Goal: Task Accomplishment & Management: Manage account settings

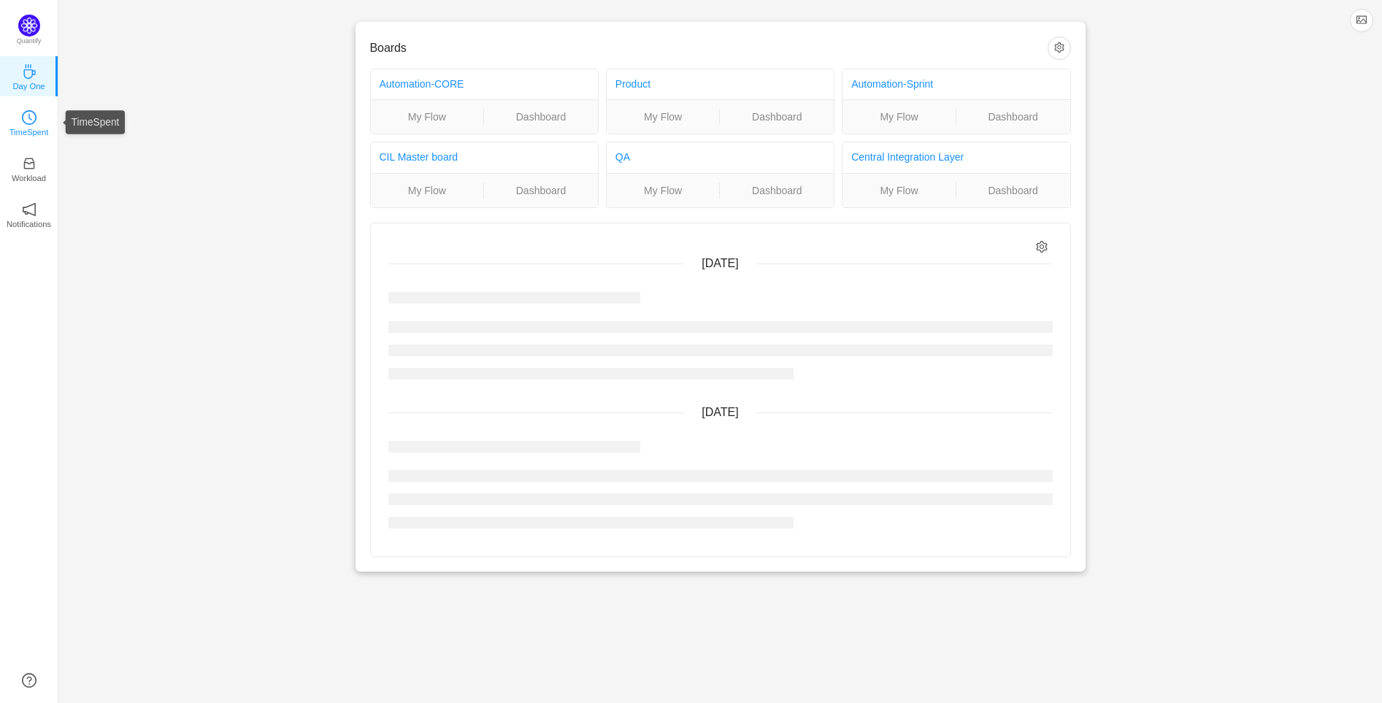
click at [35, 115] on link "TimeSpent" at bounding box center [29, 122] width 15 height 15
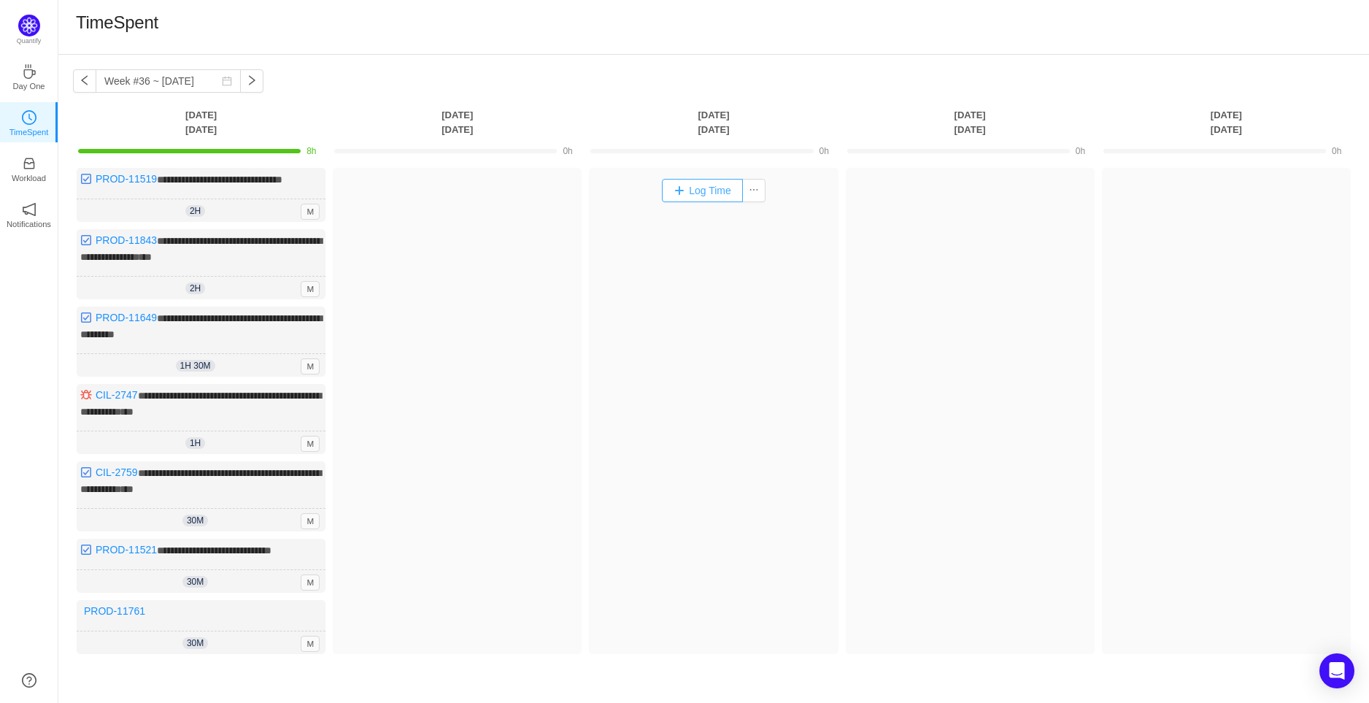
click at [702, 180] on button "Log Time" at bounding box center [702, 190] width 81 height 23
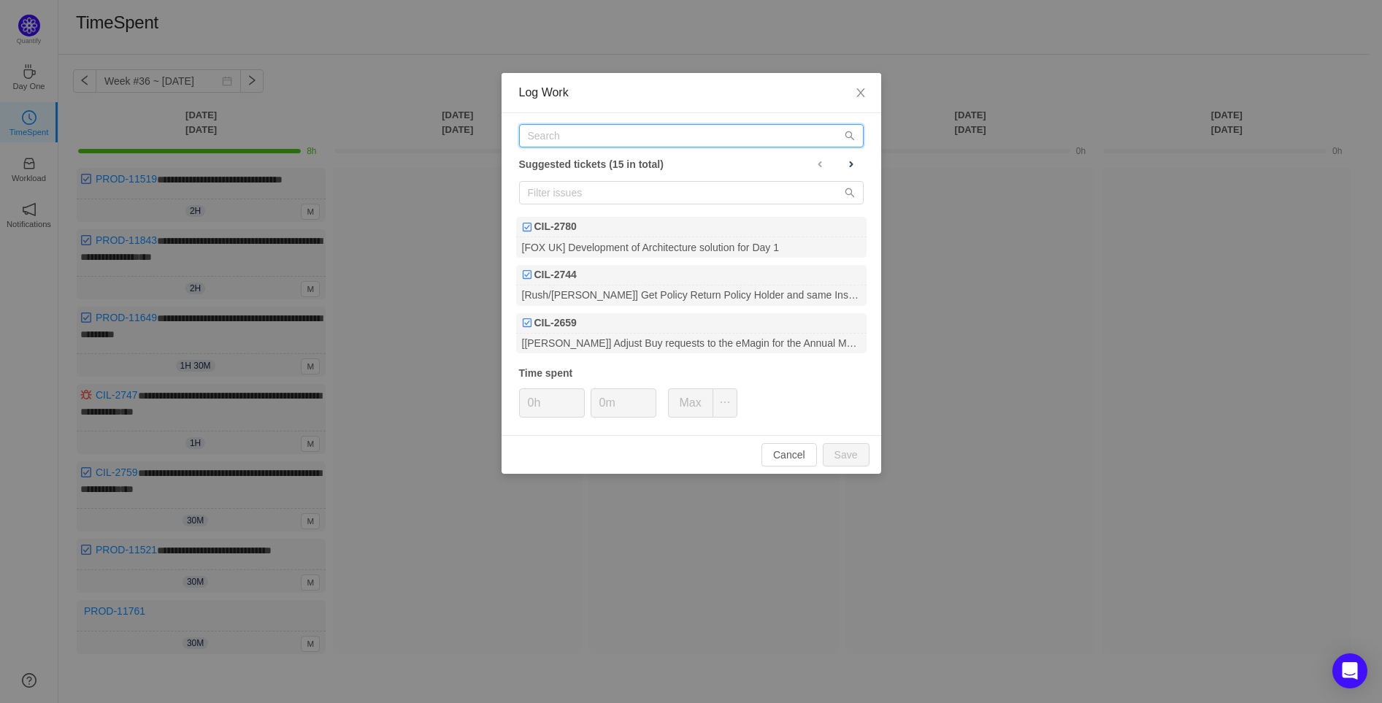
click at [750, 128] on input "text" at bounding box center [691, 135] width 345 height 23
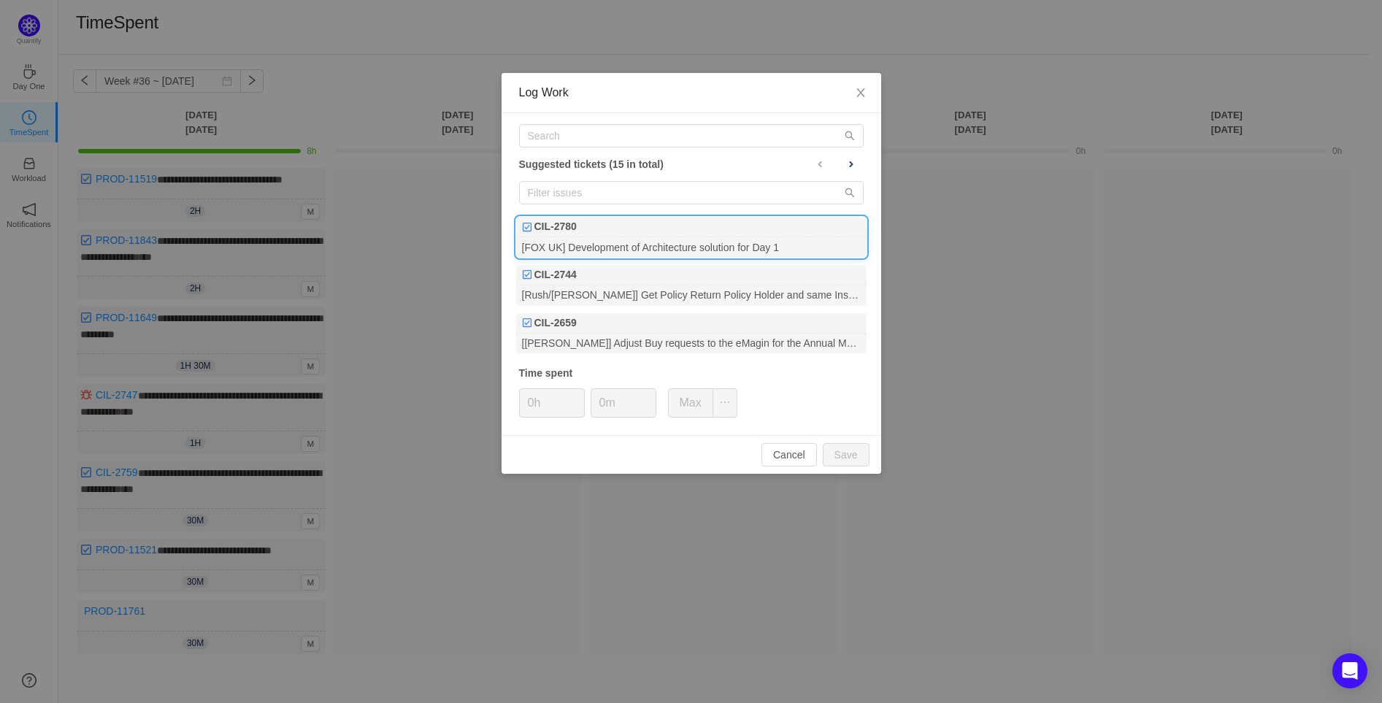
click at [696, 239] on div "[FOX UK] Development of Architecture solution for Day 1" at bounding box center [691, 247] width 350 height 20
click at [599, 401] on input "0m" at bounding box center [623, 403] width 64 height 28
click at [842, 453] on button "Save" at bounding box center [846, 454] width 47 height 23
type input "0m"
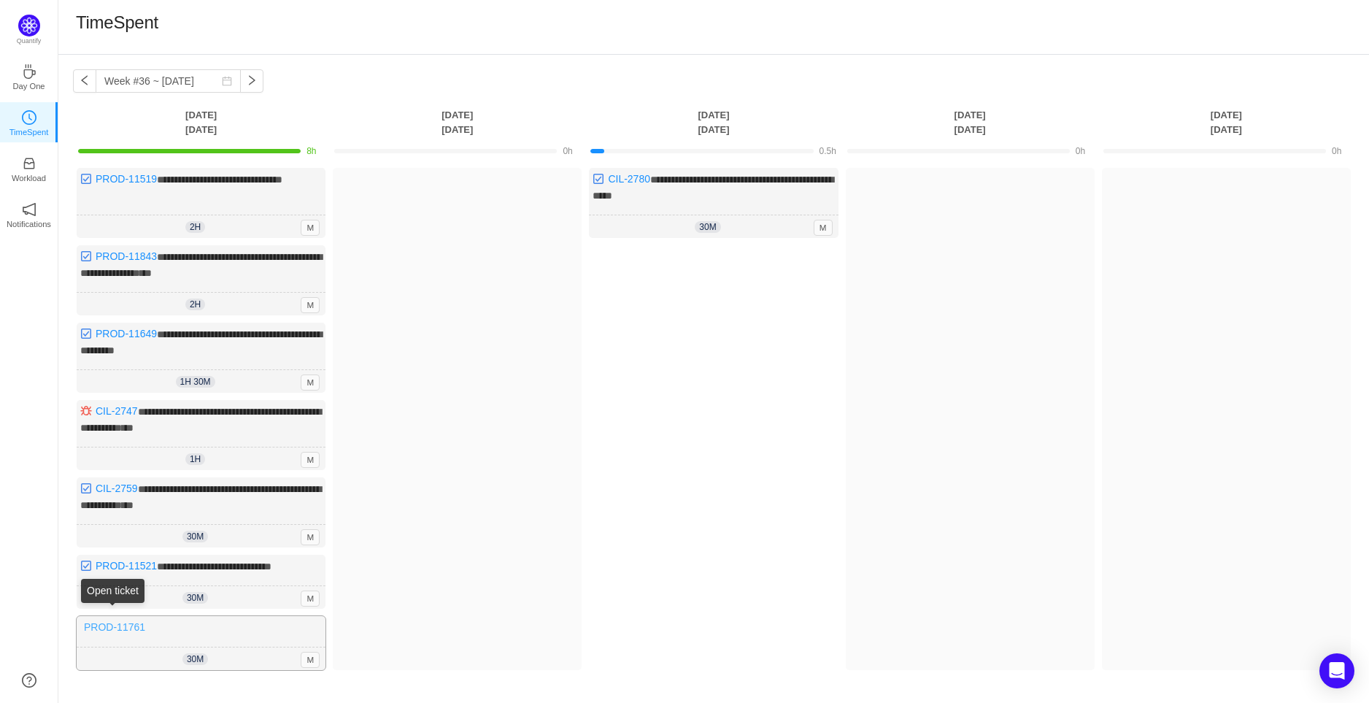
click at [118, 621] on link "PROD-11761" at bounding box center [114, 627] width 61 height 12
click at [784, 221] on div "30m 0h 30m M" at bounding box center [713, 226] width 249 height 23
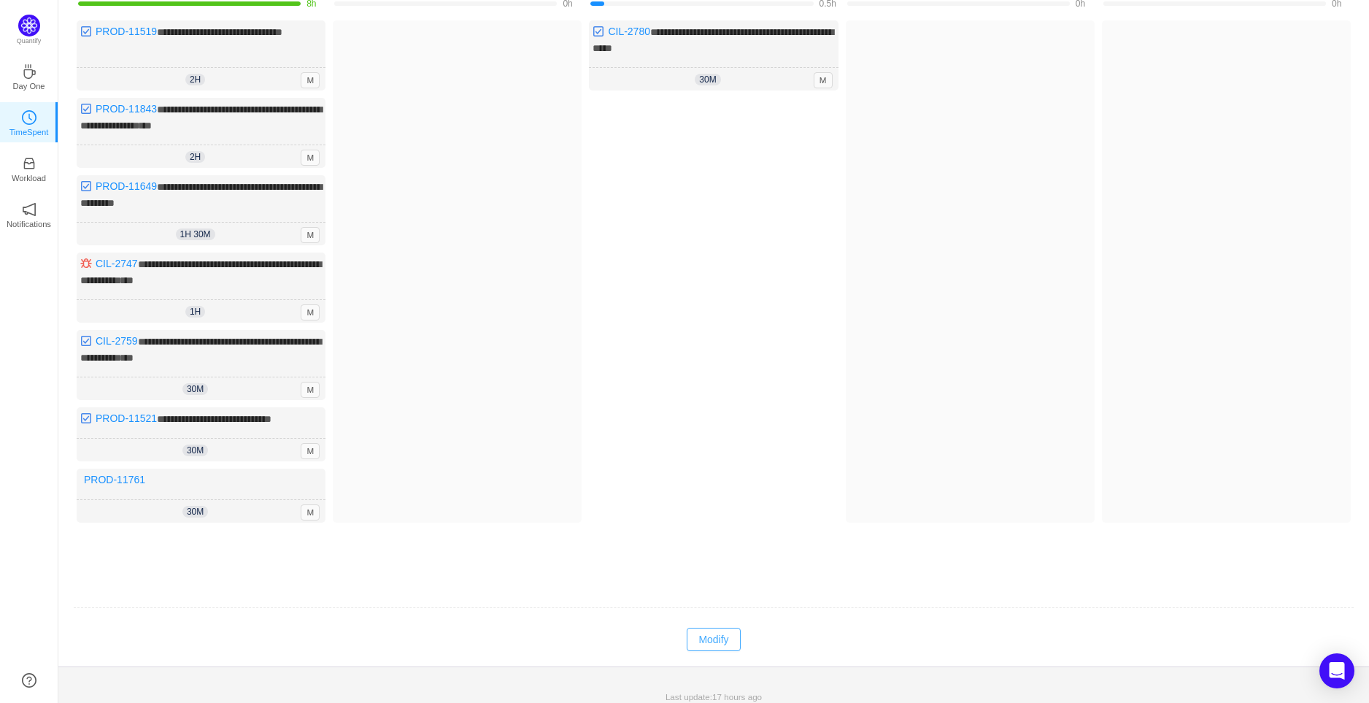
click at [723, 634] on button "Modify" at bounding box center [713, 639] width 53 height 23
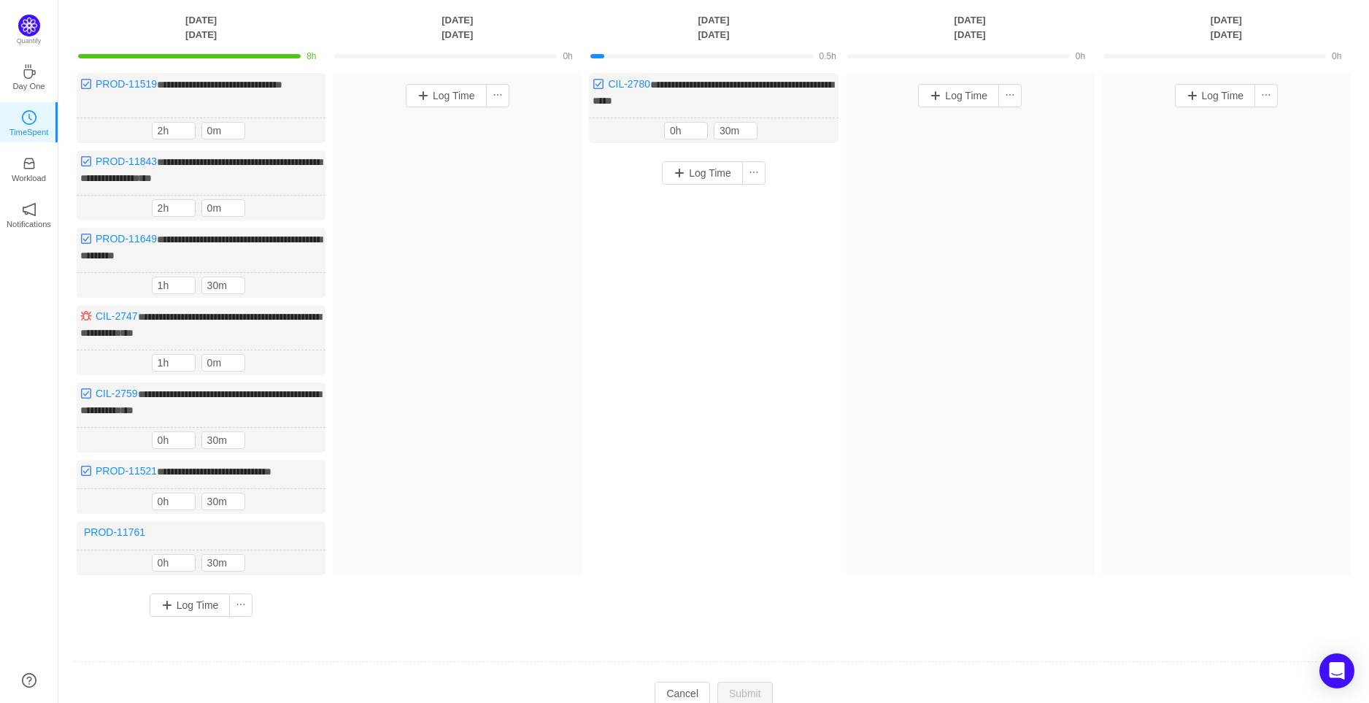
scroll to position [66, 0]
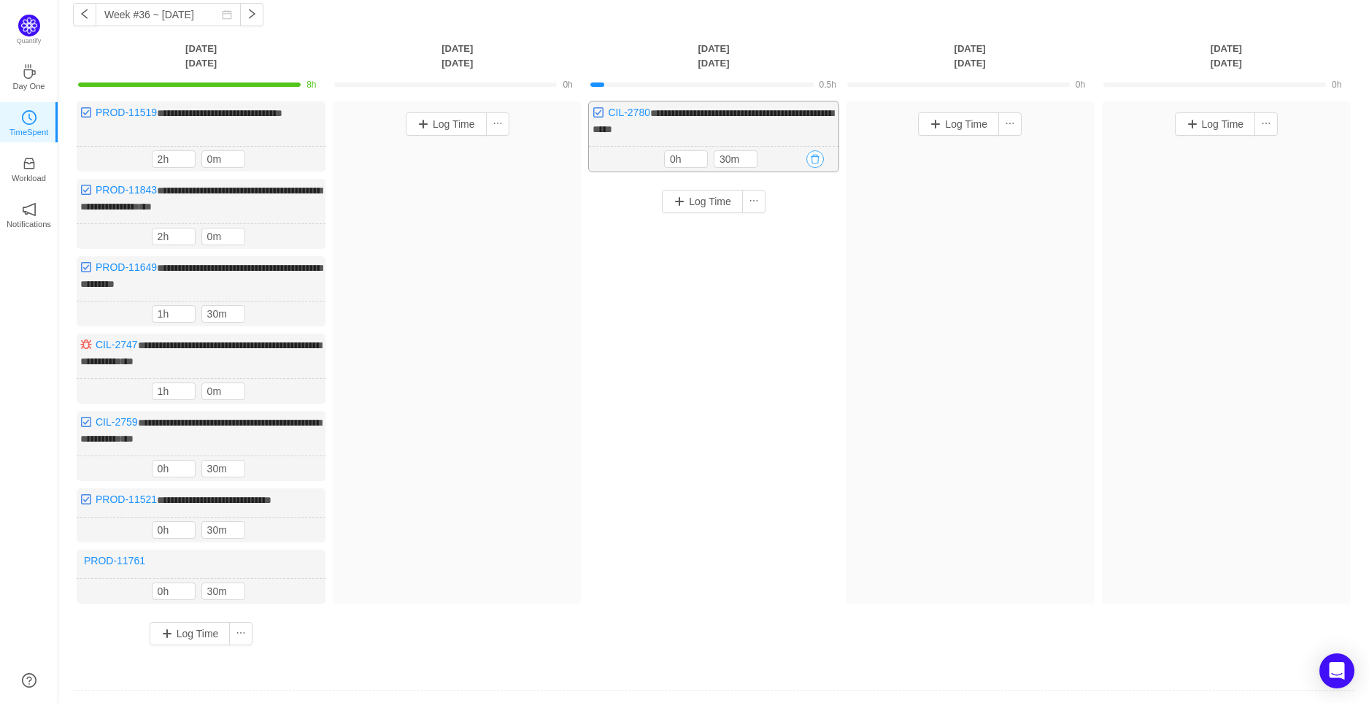
click at [812, 157] on button "button" at bounding box center [816, 159] width 18 height 18
click at [793, 222] on button "Yes" at bounding box center [797, 221] width 28 height 18
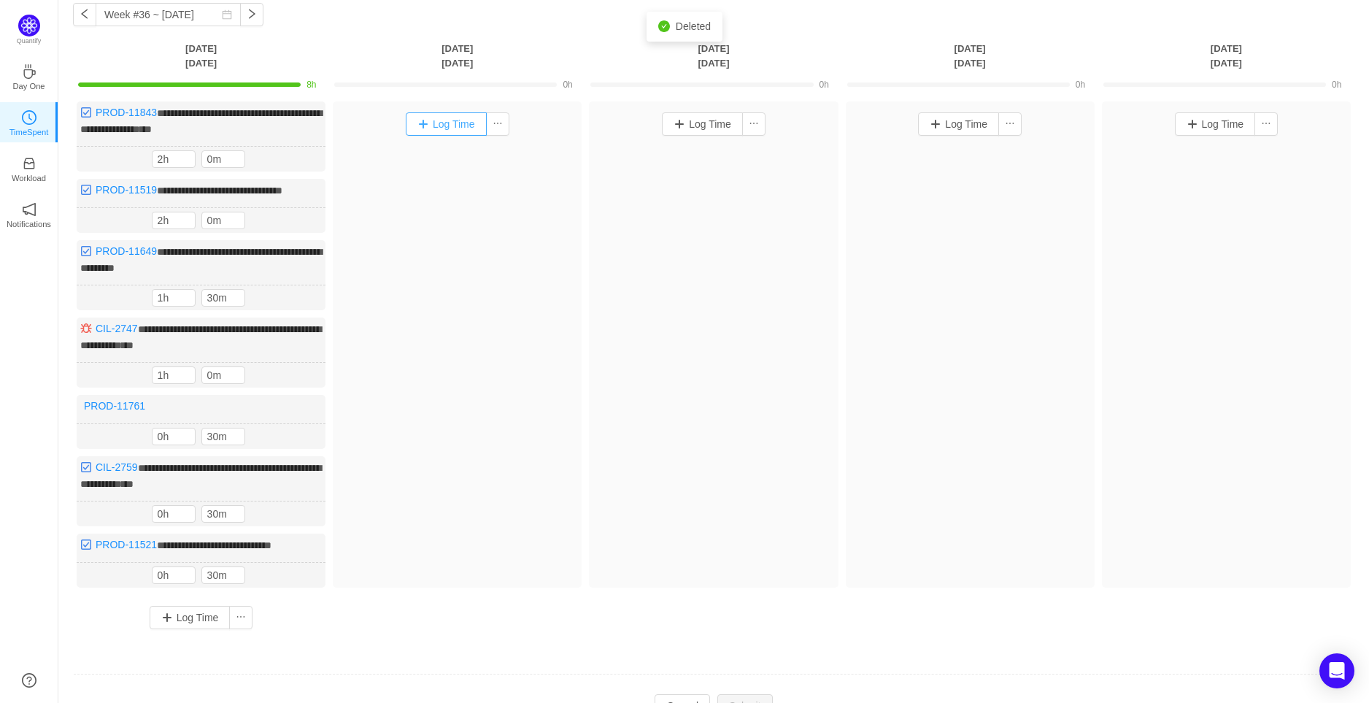
click at [450, 120] on button "Log Time" at bounding box center [446, 123] width 81 height 23
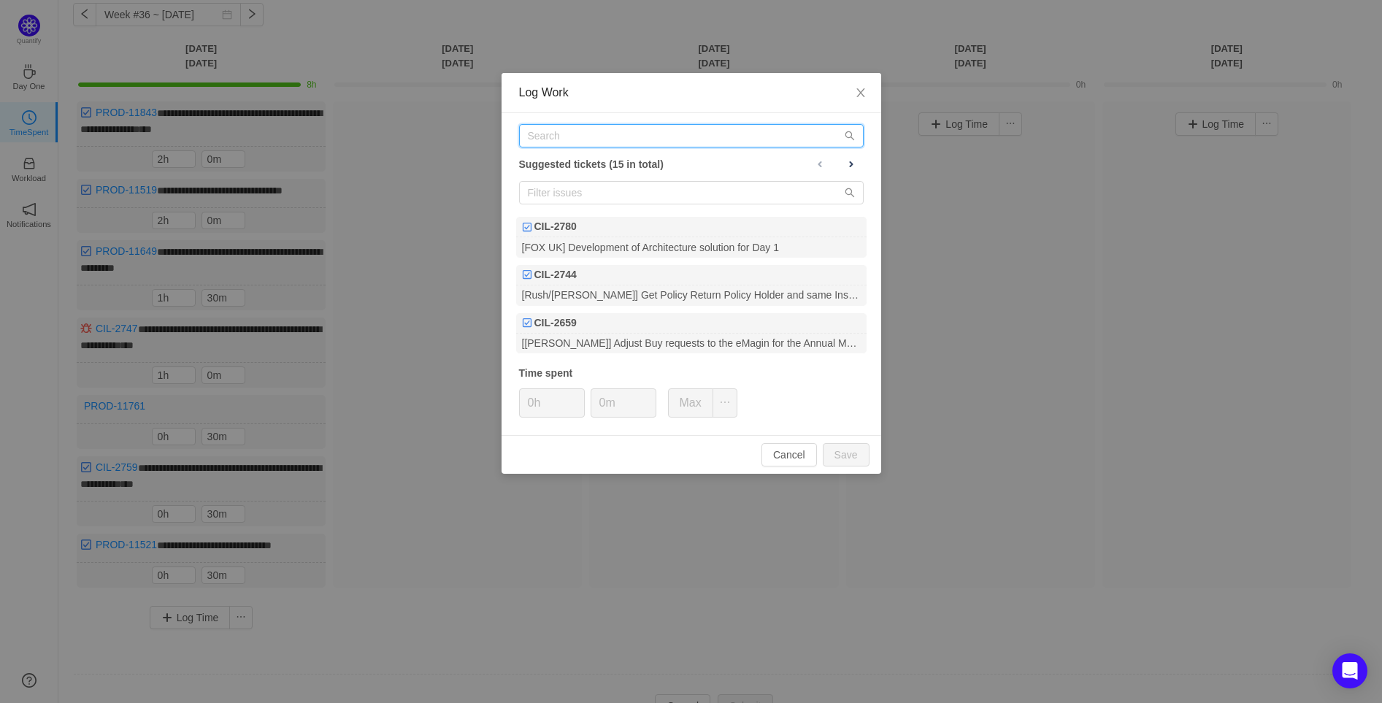
click at [603, 127] on input "text" at bounding box center [691, 135] width 345 height 23
click at [856, 163] on span at bounding box center [851, 164] width 12 height 12
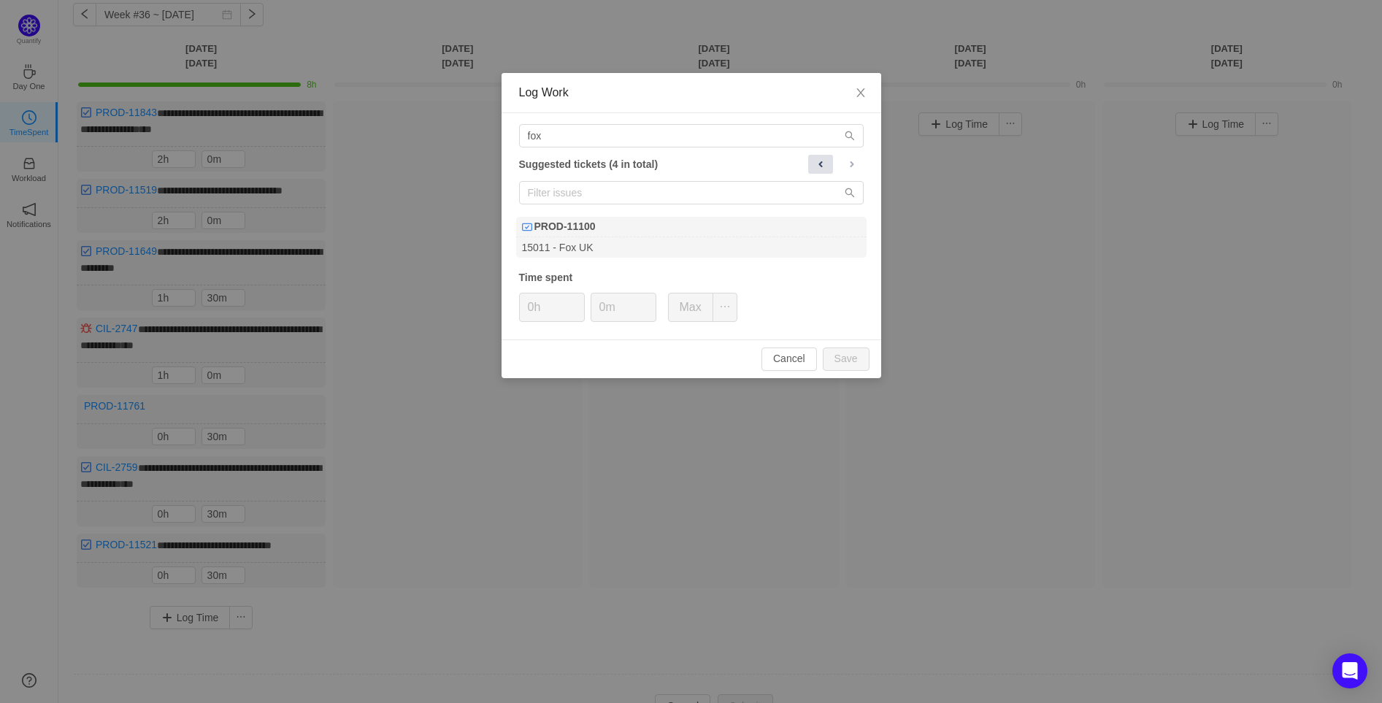
click at [818, 164] on span at bounding box center [821, 164] width 12 height 12
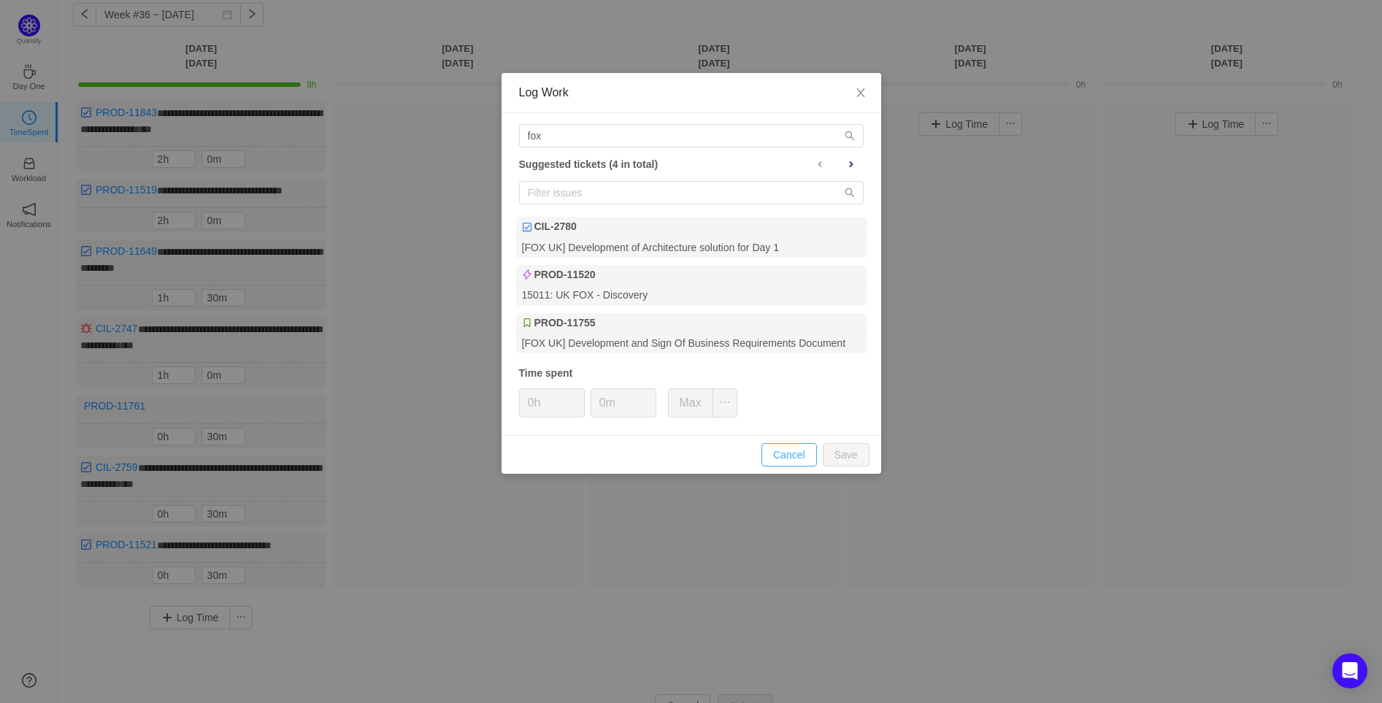
click at [797, 454] on button "Cancel" at bounding box center [788, 454] width 55 height 23
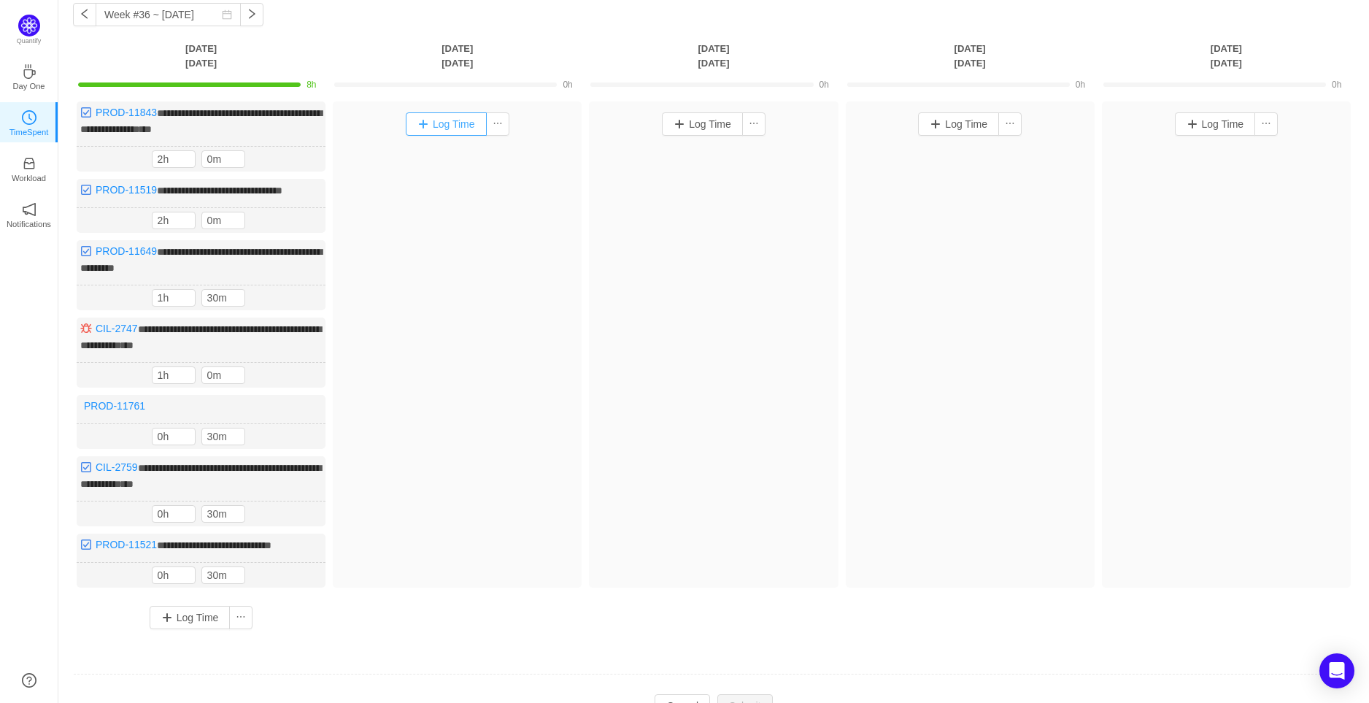
click at [461, 115] on button "Log Time" at bounding box center [446, 123] width 81 height 23
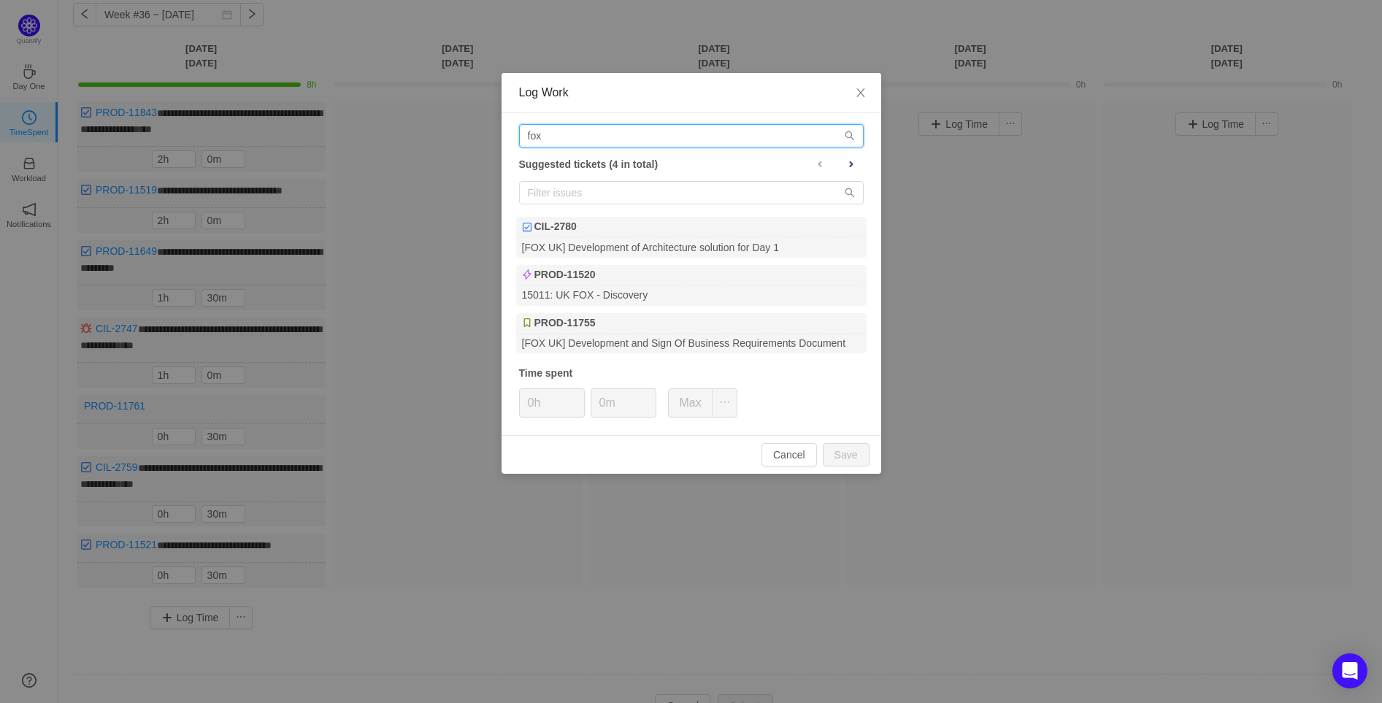
drag, startPoint x: 562, startPoint y: 138, endPoint x: 484, endPoint y: 142, distance: 78.2
click at [484, 142] on div "Log Work fox Suggested tickets (4 in total) CIL-2780 [FOX UK] Development of Ar…" at bounding box center [691, 351] width 1382 height 703
paste input "[URL][DOMAIN_NAME]"
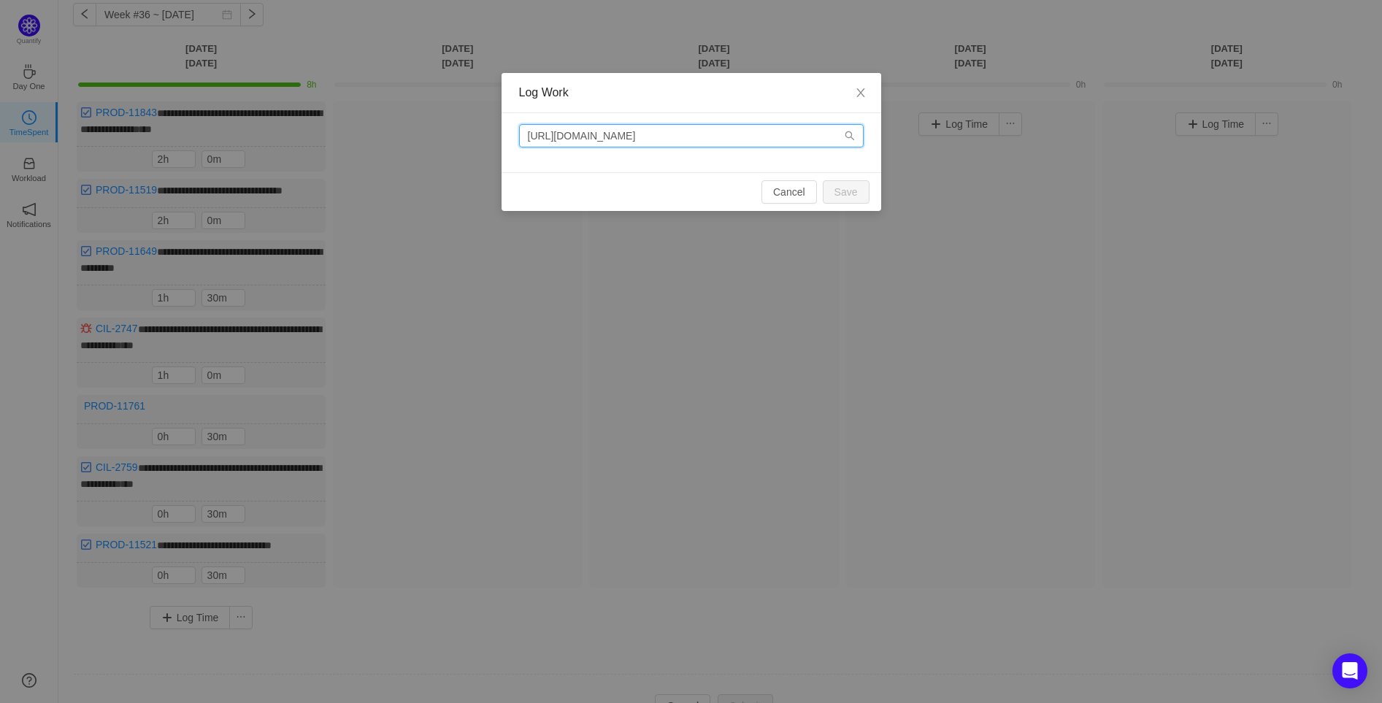
drag, startPoint x: 701, startPoint y: 139, endPoint x: 516, endPoint y: 147, distance: 185.6
click at [516, 147] on div "[URL][DOMAIN_NAME]" at bounding box center [691, 142] width 380 height 59
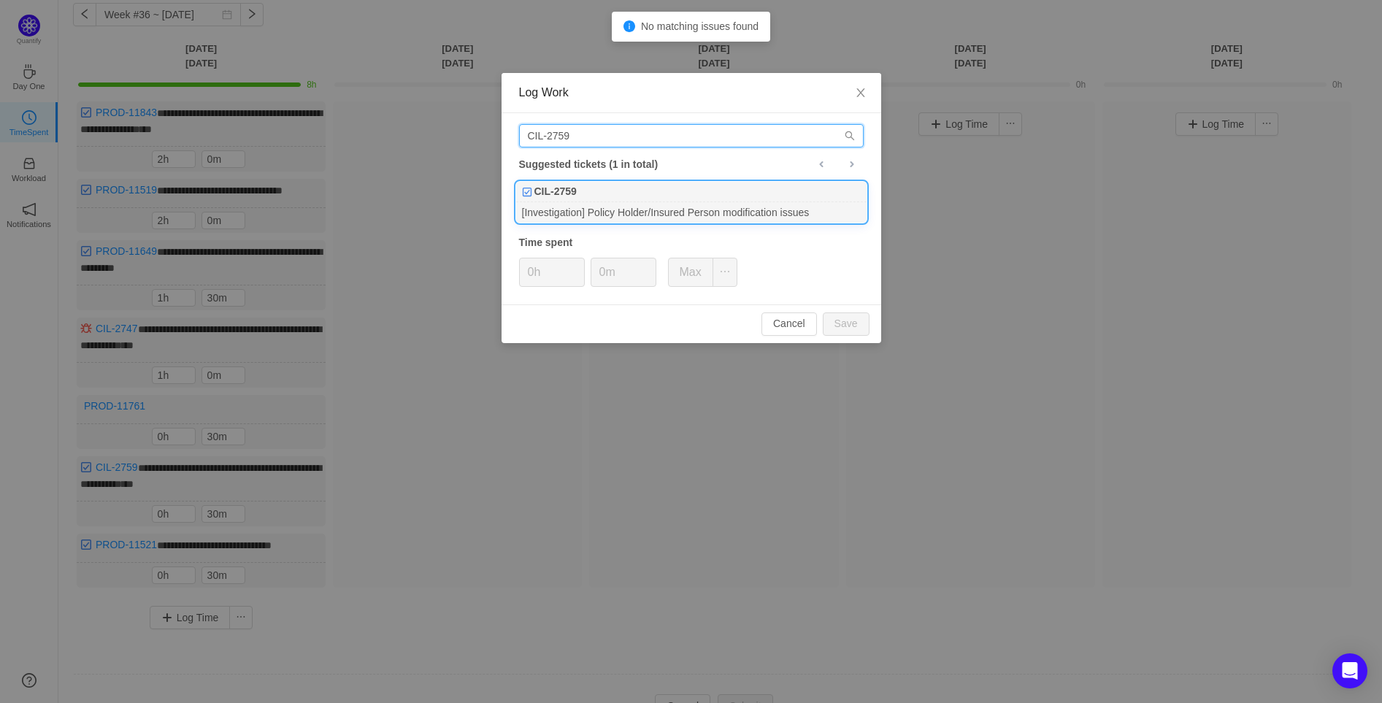
type input "CIL-2759"
click at [652, 215] on div "[Investigation] Policy Holder/Insured Person modification issues" at bounding box center [691, 212] width 350 height 20
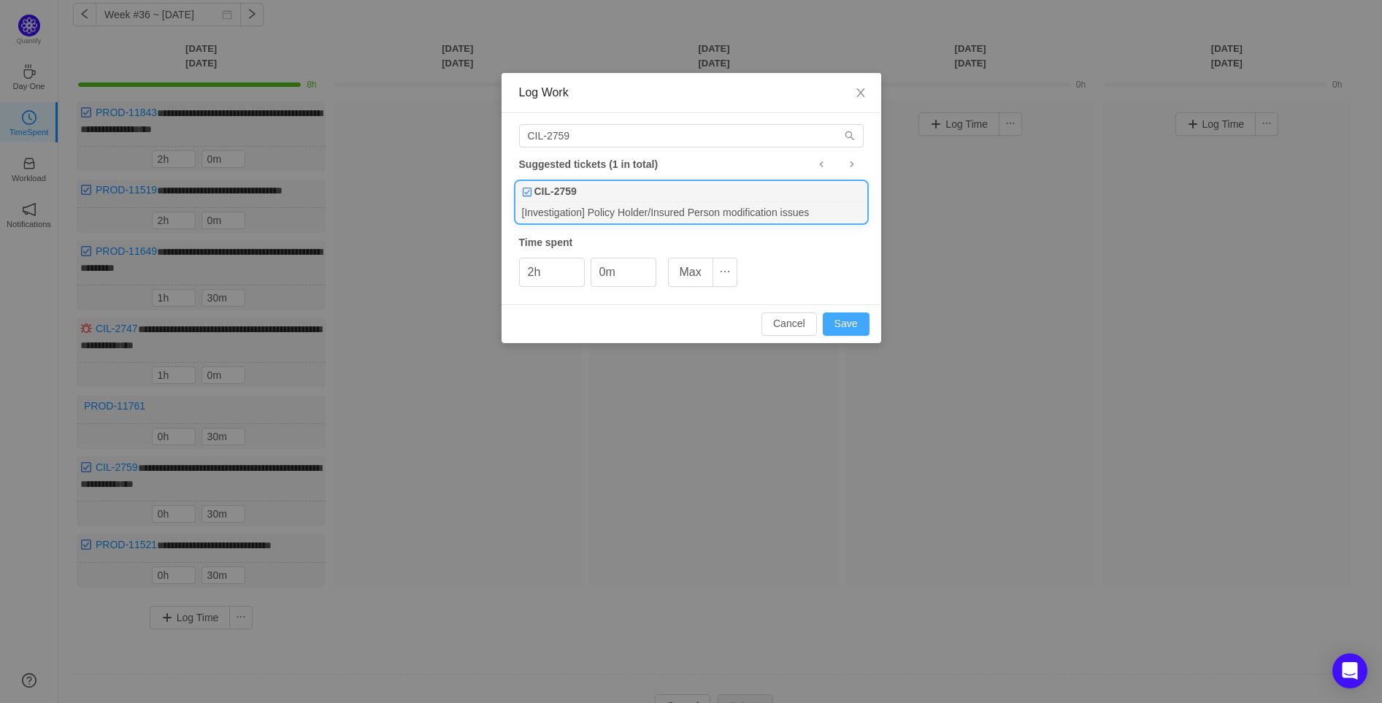
click at [857, 314] on button "Save" at bounding box center [846, 323] width 47 height 23
type input "0h"
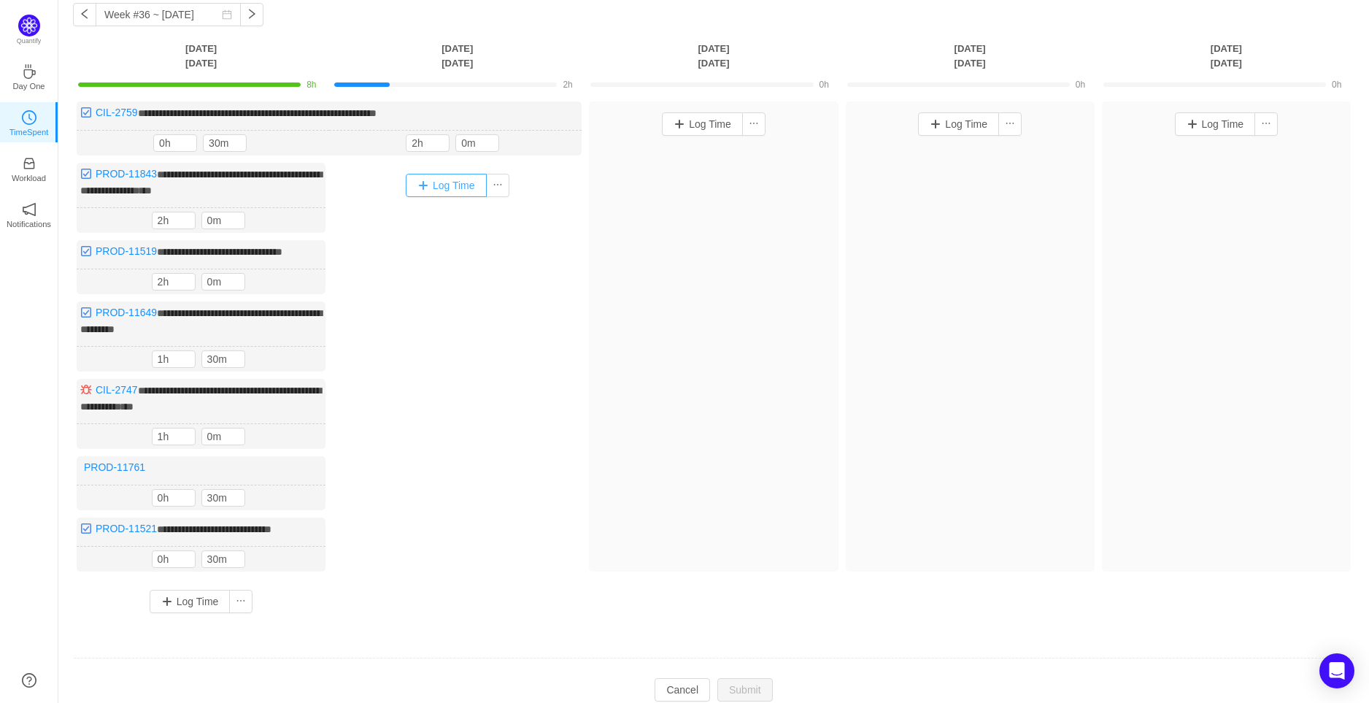
click at [435, 178] on button "Log Time" at bounding box center [446, 185] width 81 height 23
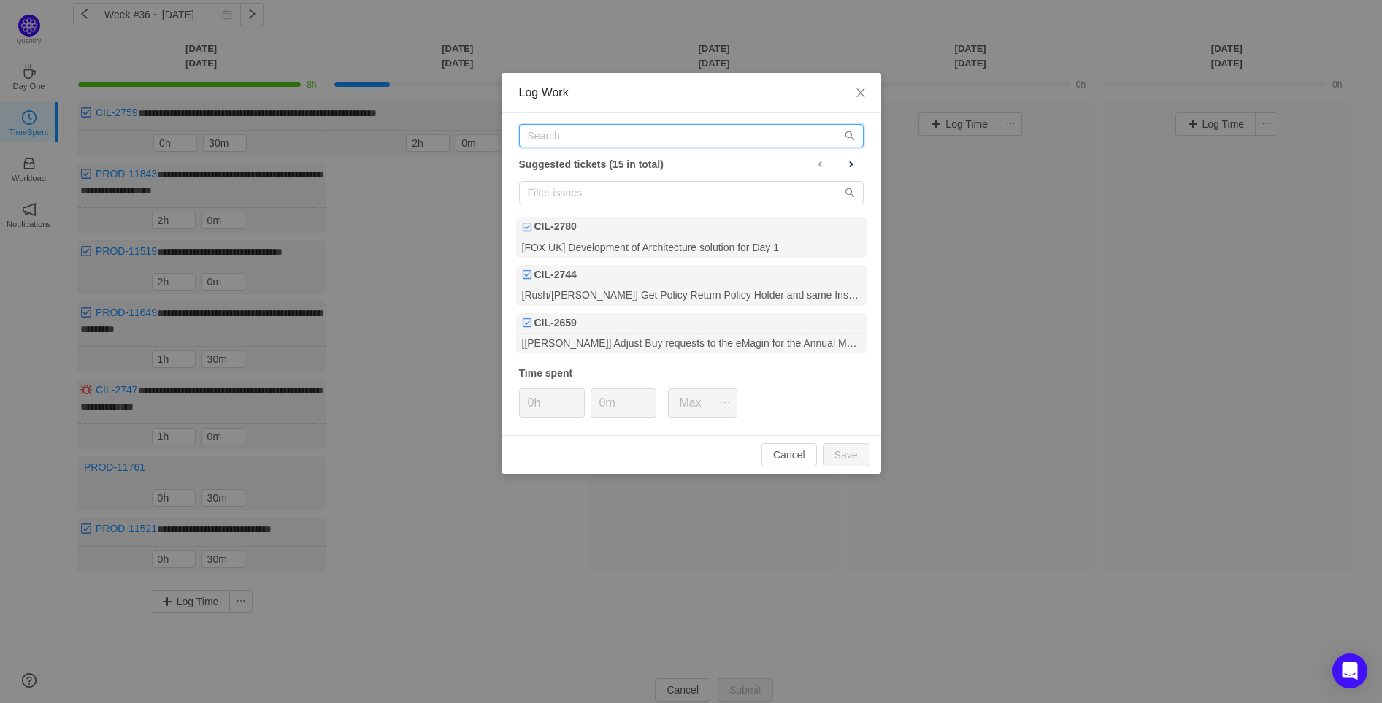
click at [571, 145] on input "text" at bounding box center [691, 135] width 345 height 23
click at [853, 158] on span at bounding box center [851, 164] width 12 height 12
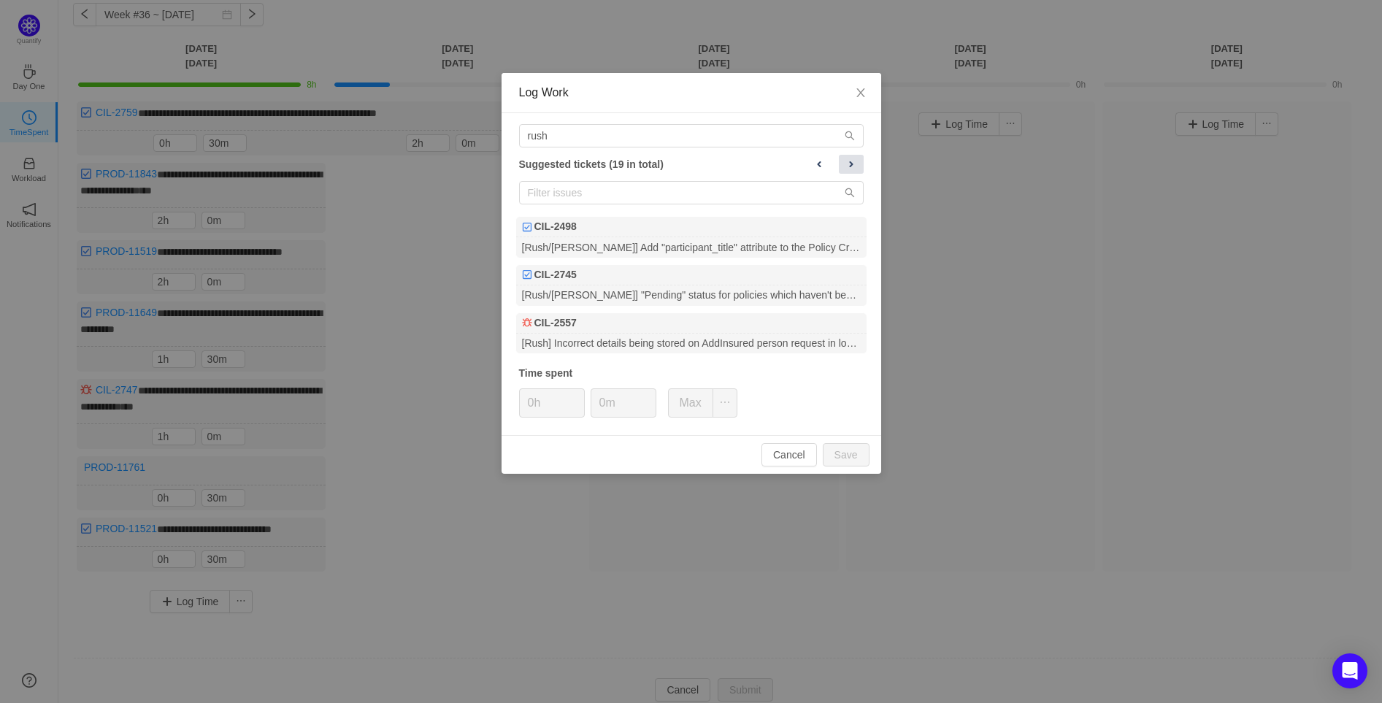
click at [853, 158] on span at bounding box center [851, 164] width 12 height 12
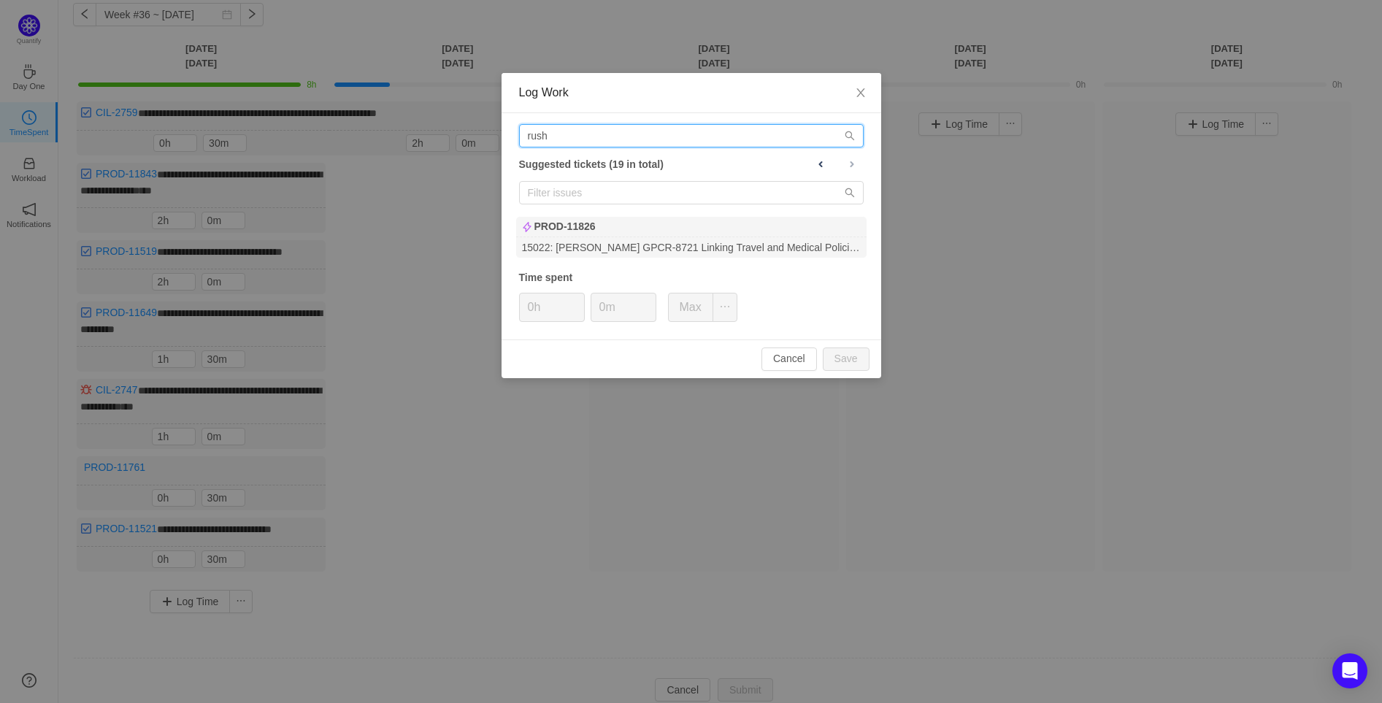
drag, startPoint x: 634, startPoint y: 136, endPoint x: 475, endPoint y: 136, distance: 158.4
click at [475, 136] on div "Log Work rush Suggested tickets (19 in total) PROD-11826 15022: [PERSON_NAME] G…" at bounding box center [691, 351] width 1382 height 703
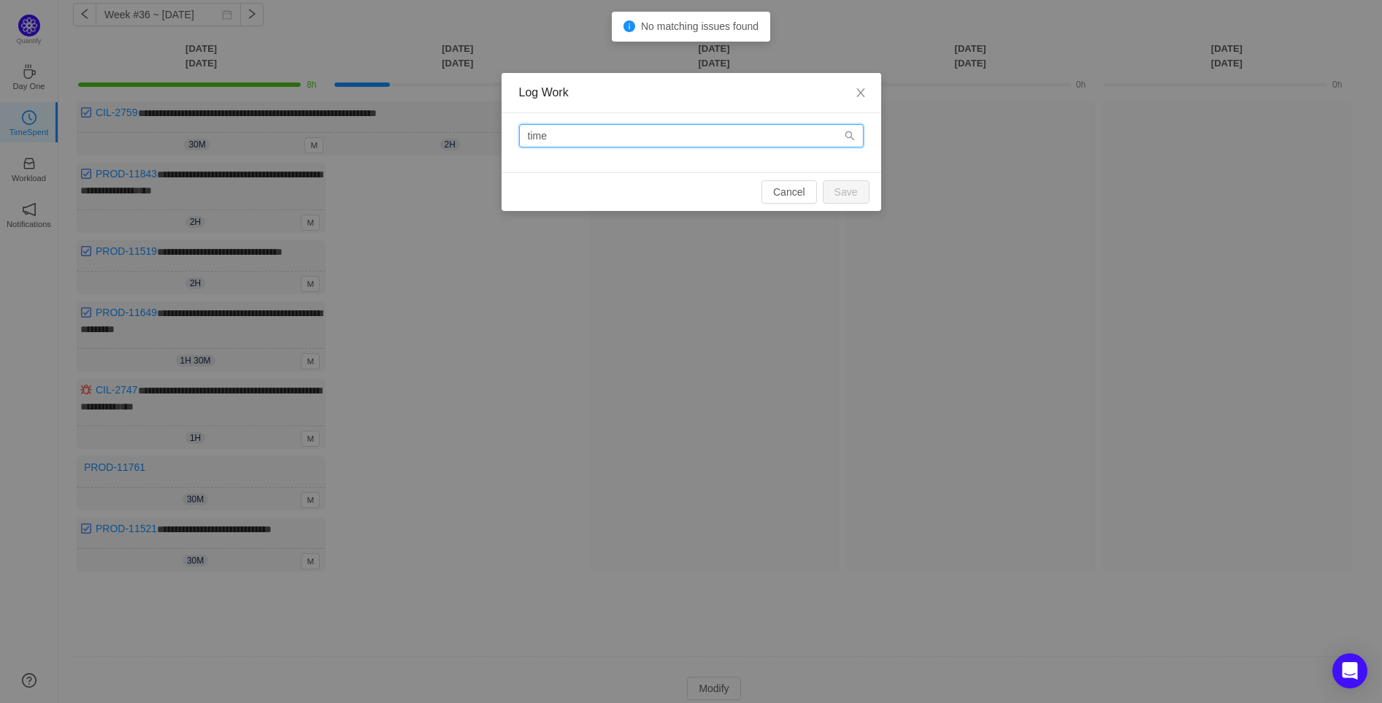
drag, startPoint x: 740, startPoint y: 139, endPoint x: 458, endPoint y: 140, distance: 281.8
click at [458, 140] on div "Log Work time Cancel Save" at bounding box center [691, 351] width 1382 height 703
type input "t"
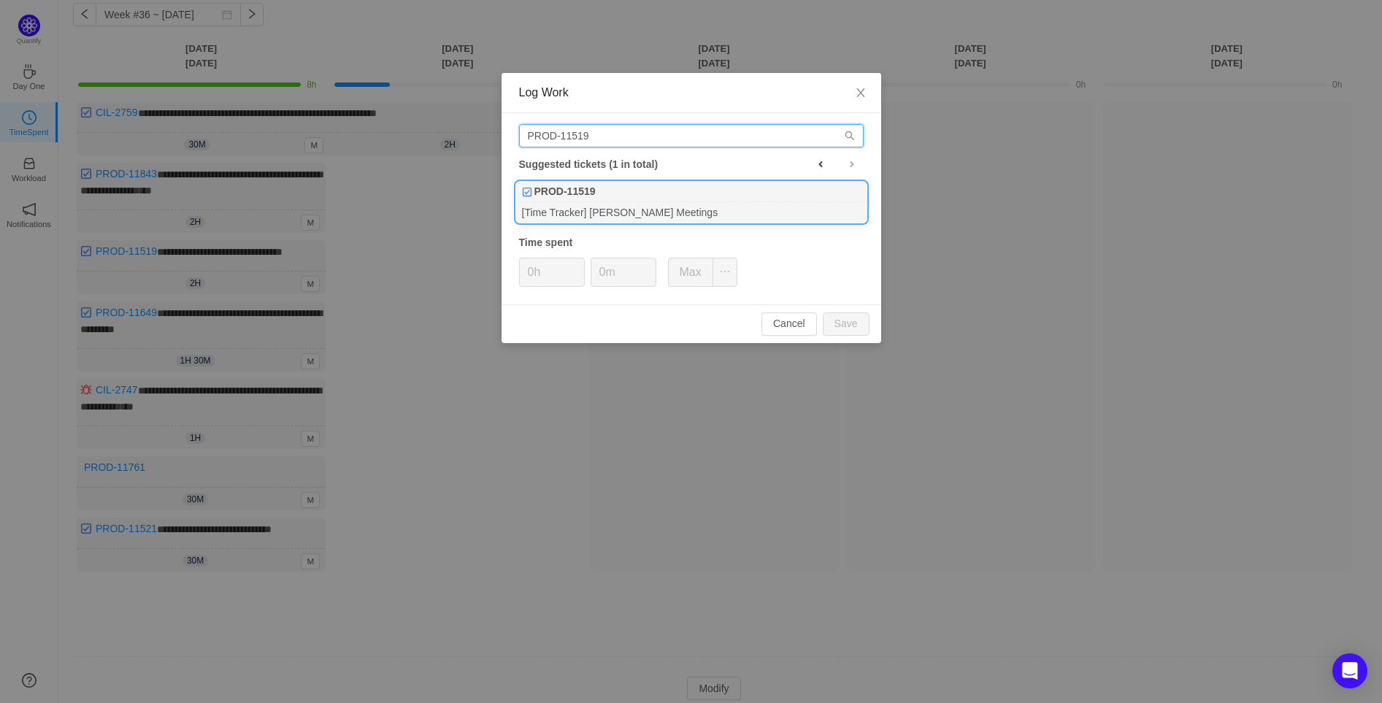
type input "PROD-11519"
click at [621, 207] on div "[Time Tracker] [PERSON_NAME] Meetings" at bounding box center [691, 212] width 350 height 20
click at [862, 323] on button "Save" at bounding box center [846, 323] width 47 height 23
type input "0h"
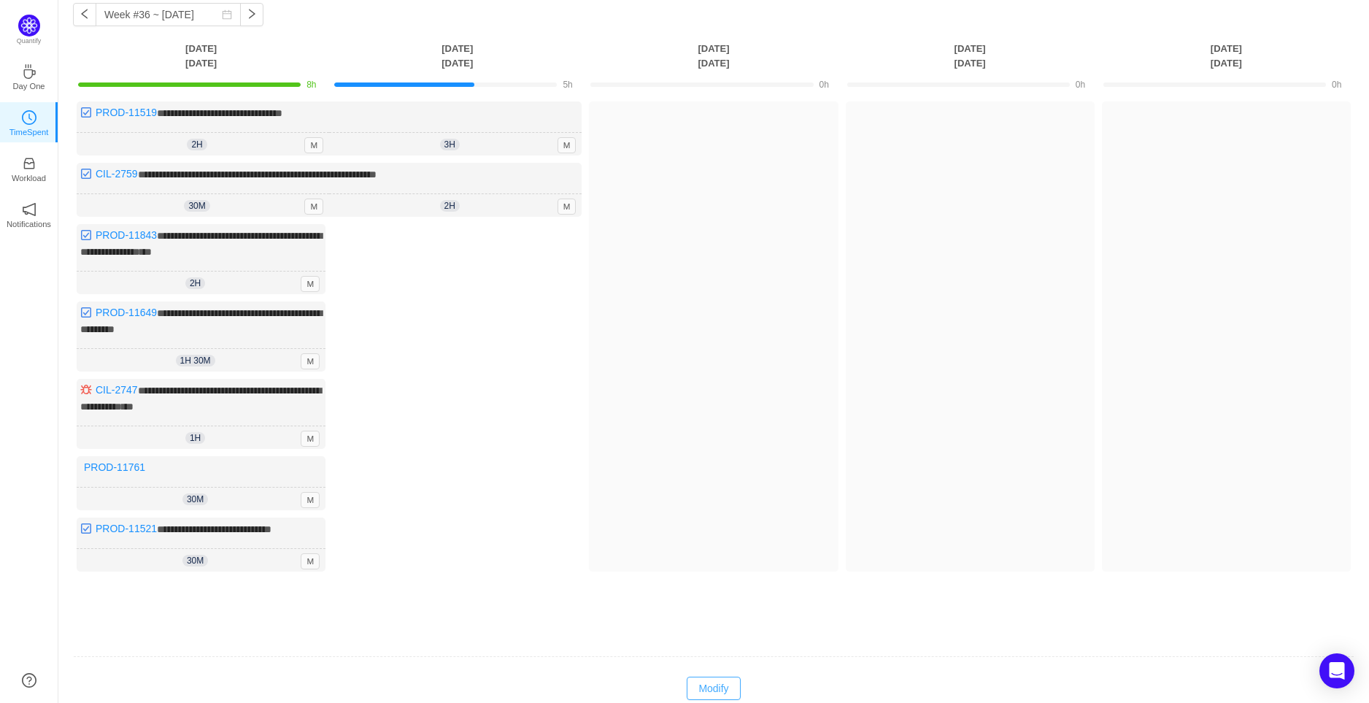
click at [721, 677] on button "Modify" at bounding box center [713, 688] width 53 height 23
click at [307, 491] on button "button" at bounding box center [302, 498] width 18 height 18
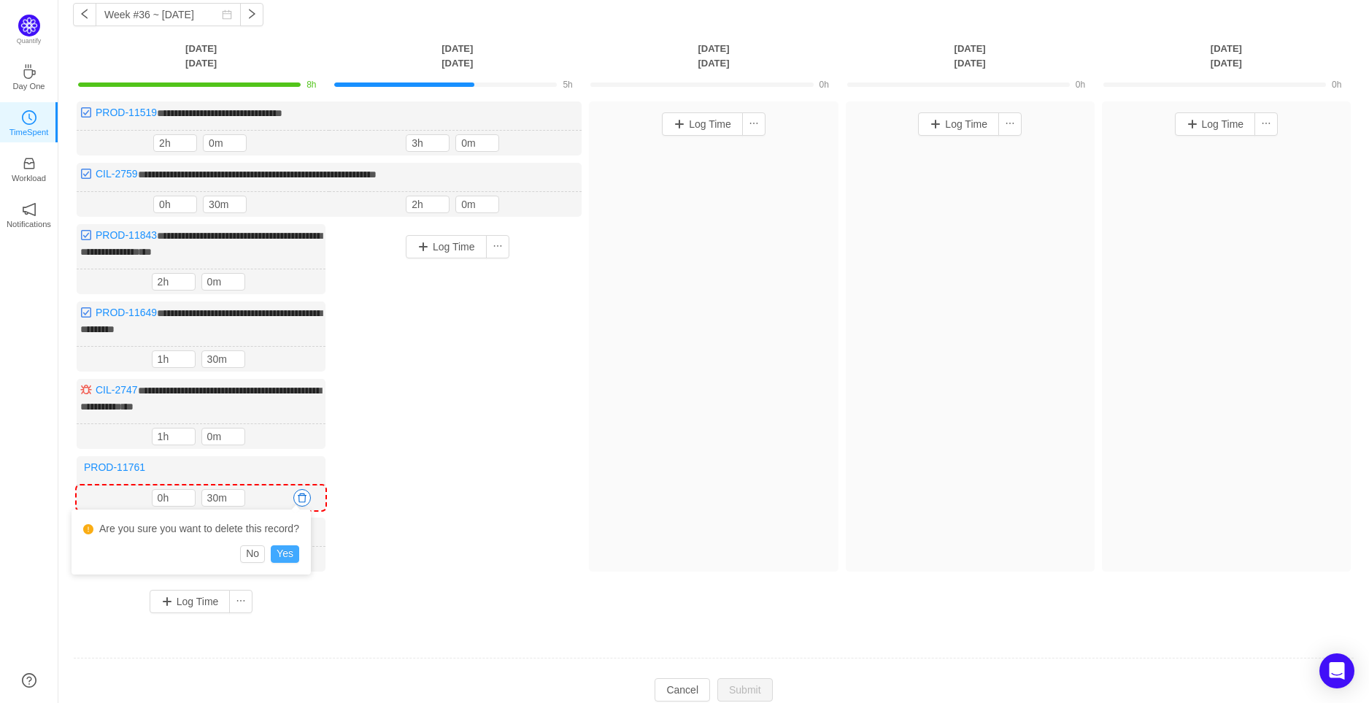
click at [279, 559] on button "Yes" at bounding box center [285, 554] width 28 height 18
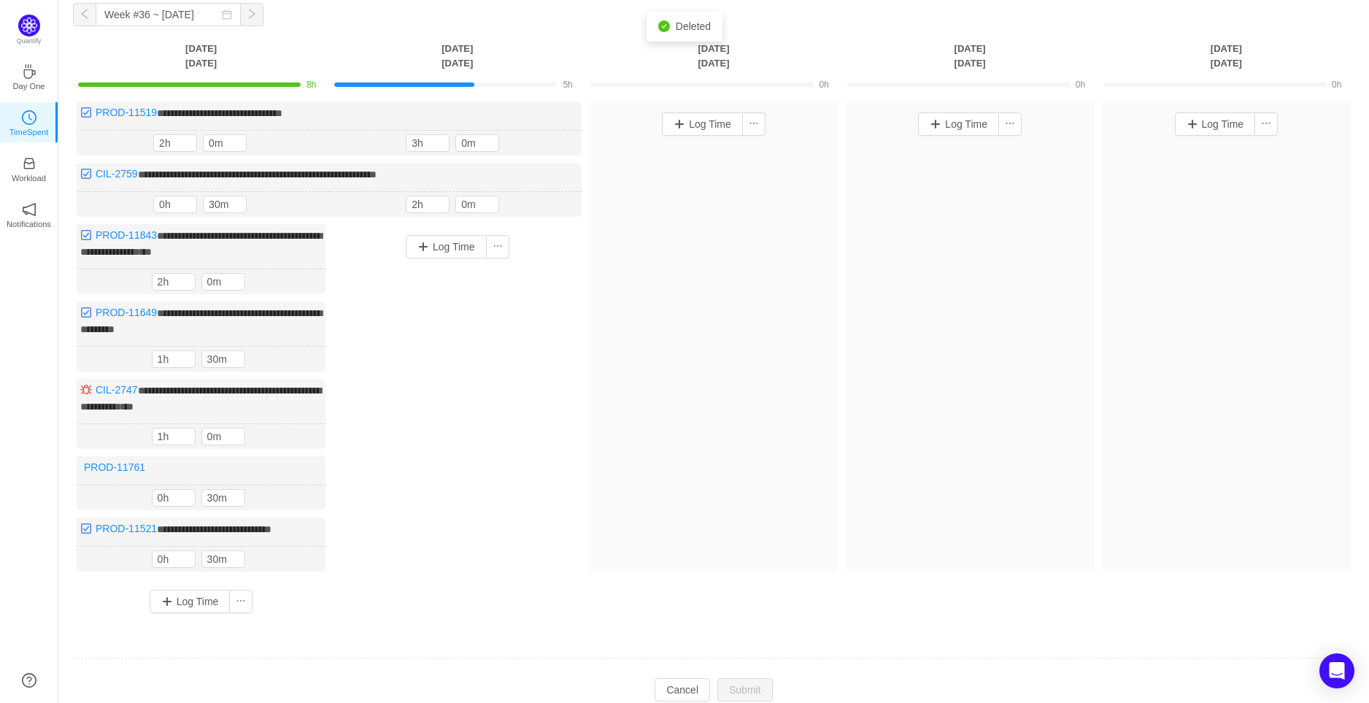
scroll to position [57, 0]
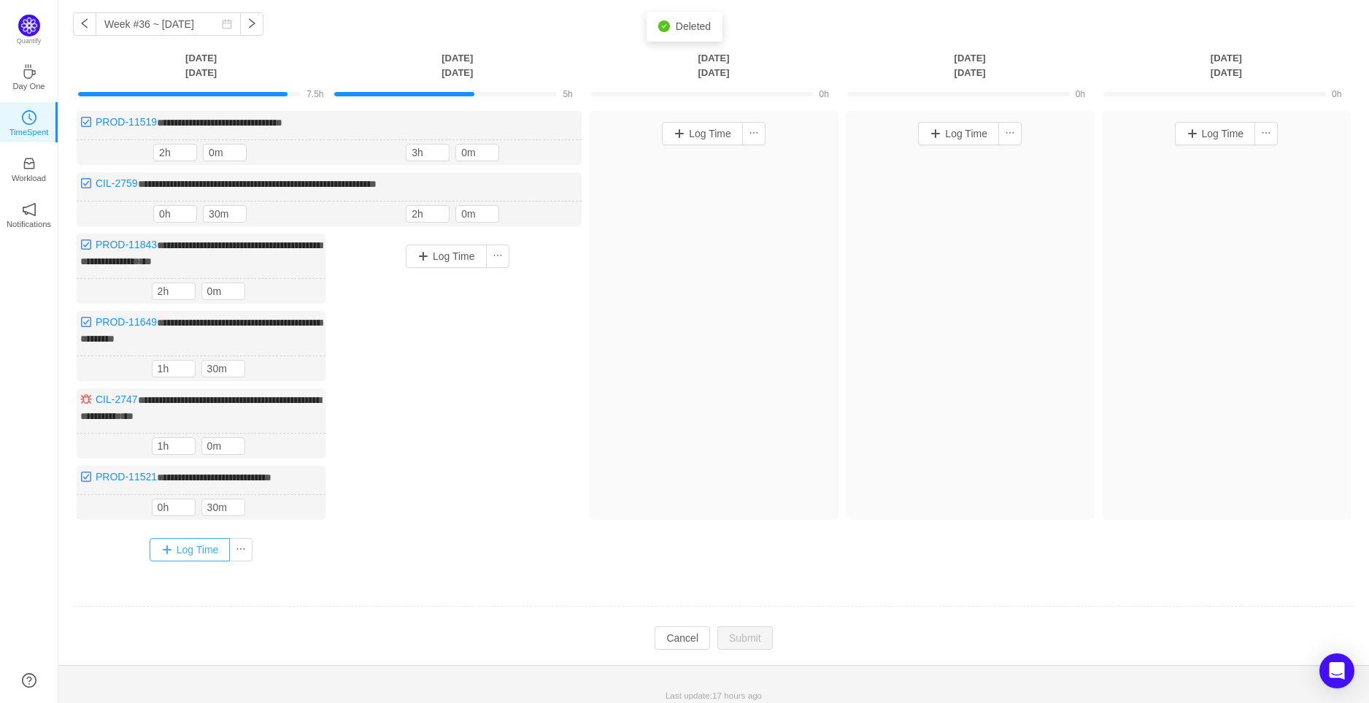
click at [201, 550] on button "Log Time" at bounding box center [190, 549] width 81 height 23
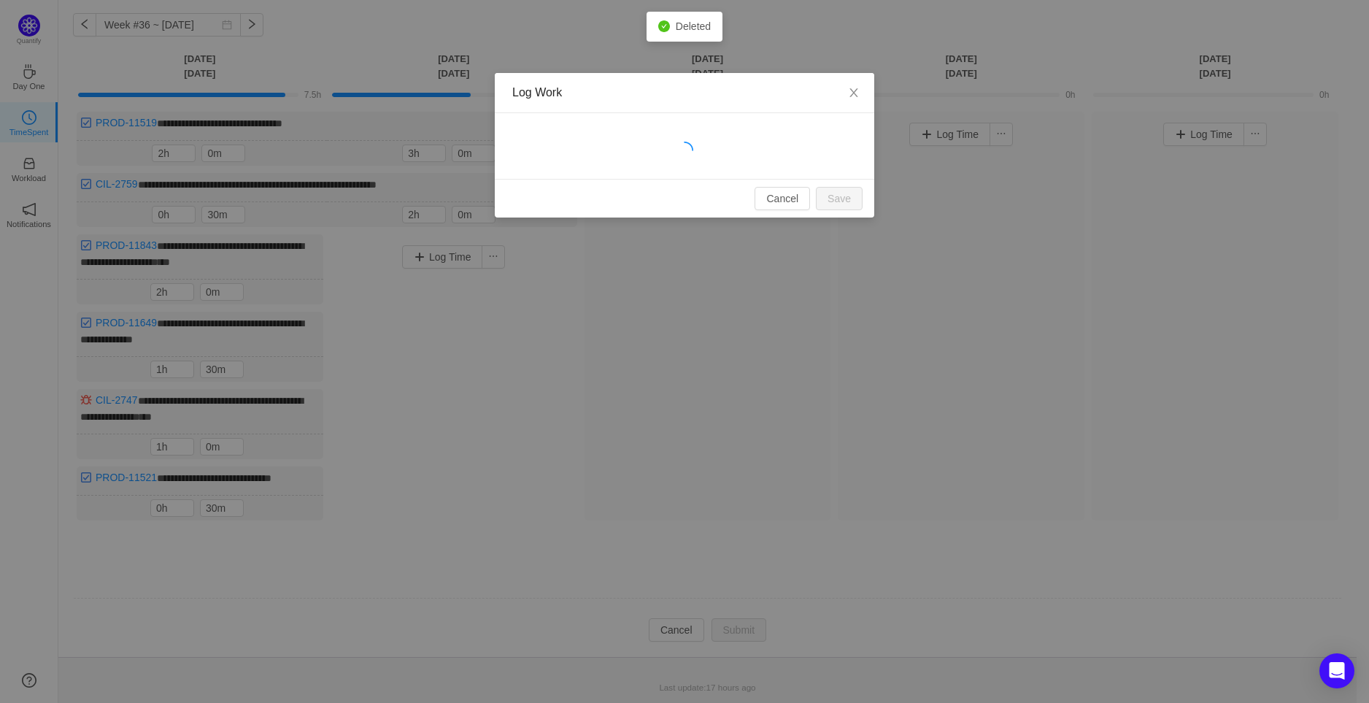
scroll to position [48, 0]
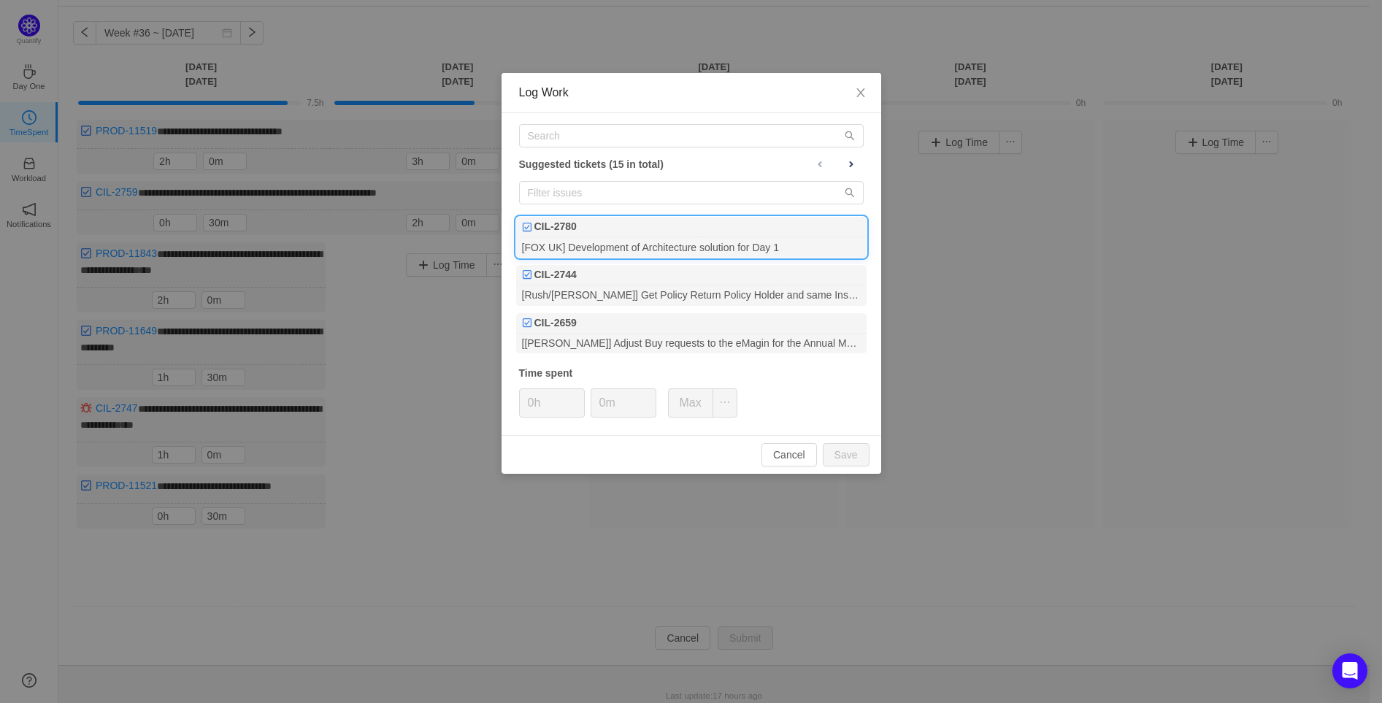
click at [636, 234] on div "CIL-2780" at bounding box center [691, 227] width 350 height 20
click at [601, 398] on input "0m" at bounding box center [623, 403] width 64 height 28
click at [853, 458] on button "Save" at bounding box center [846, 454] width 47 height 23
type input "0m"
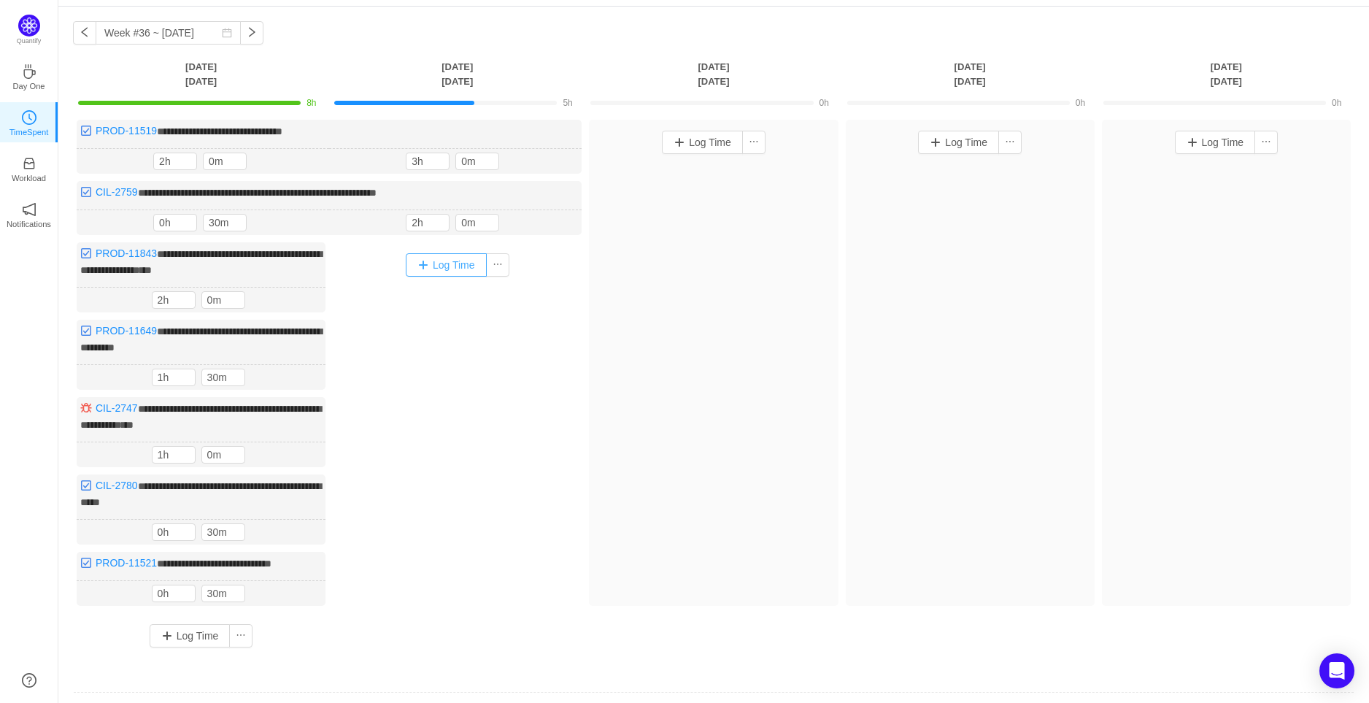
click at [436, 264] on button "Log Time" at bounding box center [446, 264] width 81 height 23
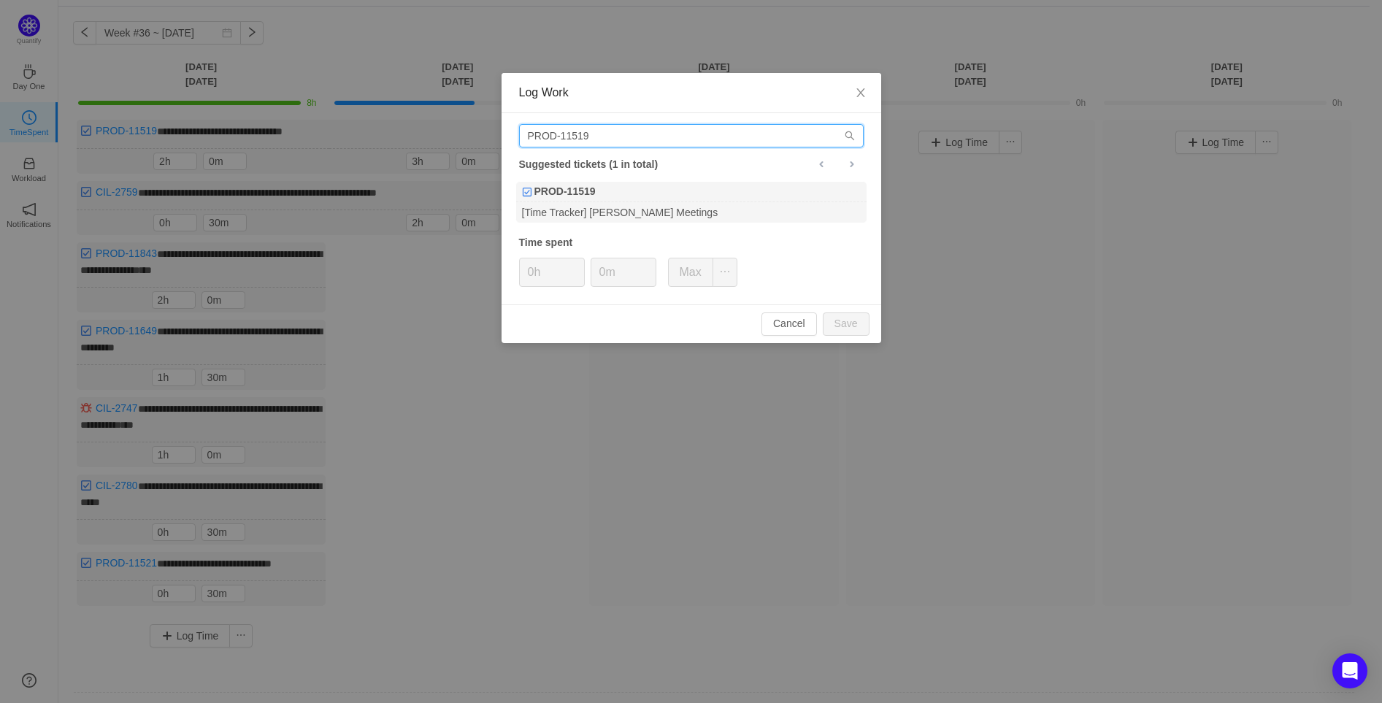
drag, startPoint x: 585, startPoint y: 134, endPoint x: 436, endPoint y: 142, distance: 149.2
click at [436, 142] on div "Log Work PROD-11519 Suggested tickets (1 in total) PROD-11519 [Time Tracker] [P…" at bounding box center [691, 351] width 1382 height 703
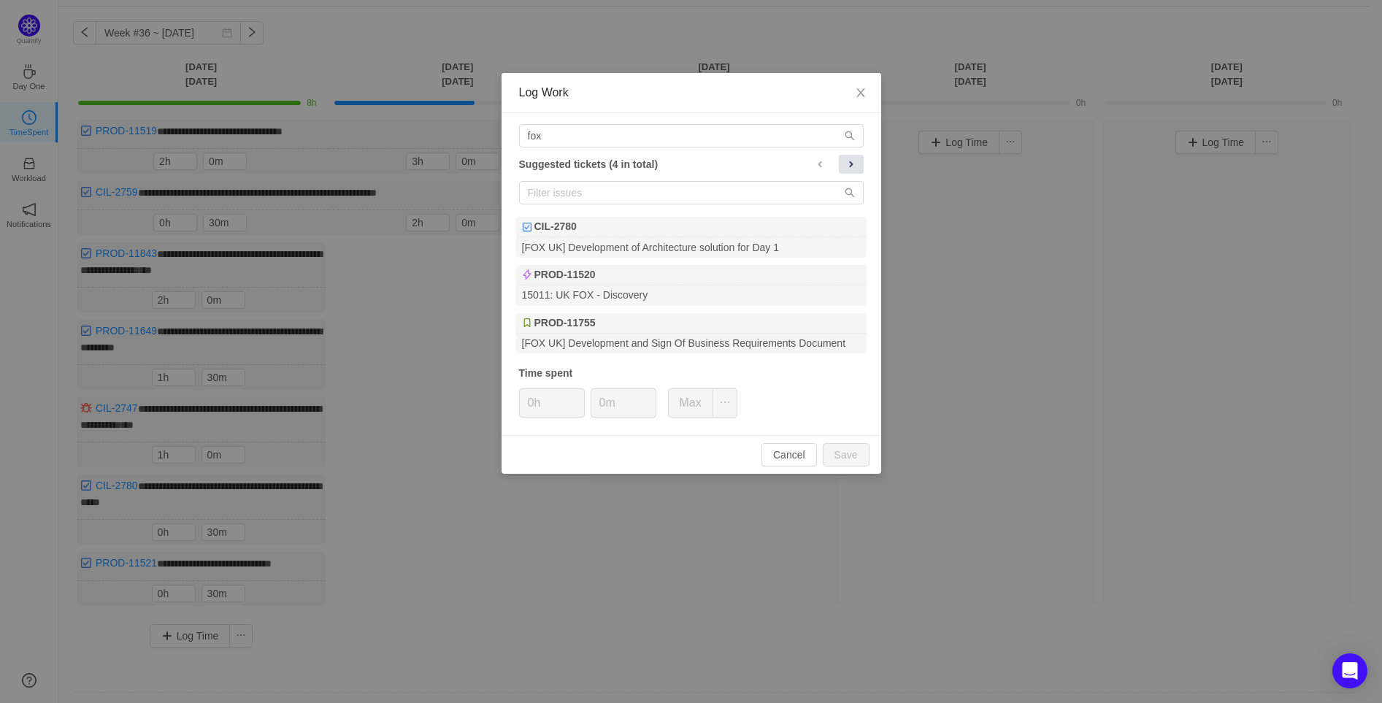
click at [858, 166] on button at bounding box center [851, 164] width 25 height 19
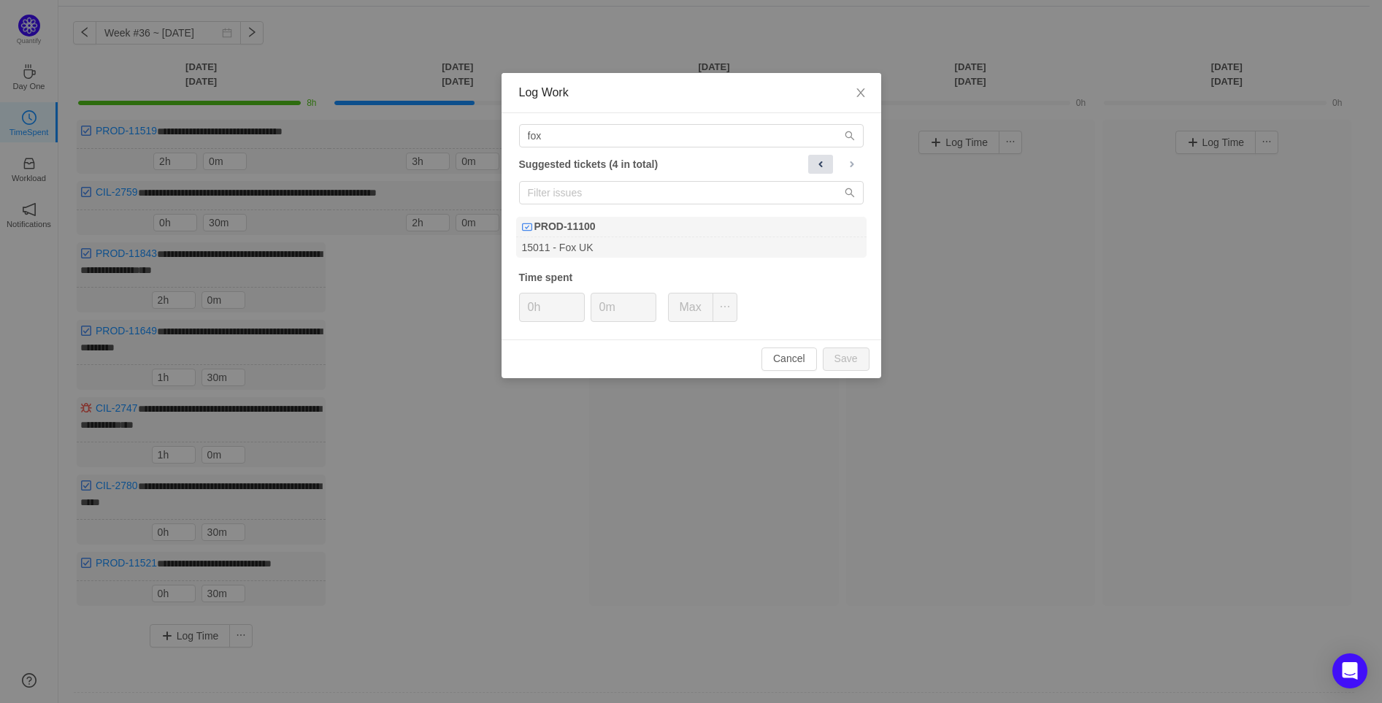
click at [823, 163] on span at bounding box center [821, 164] width 12 height 12
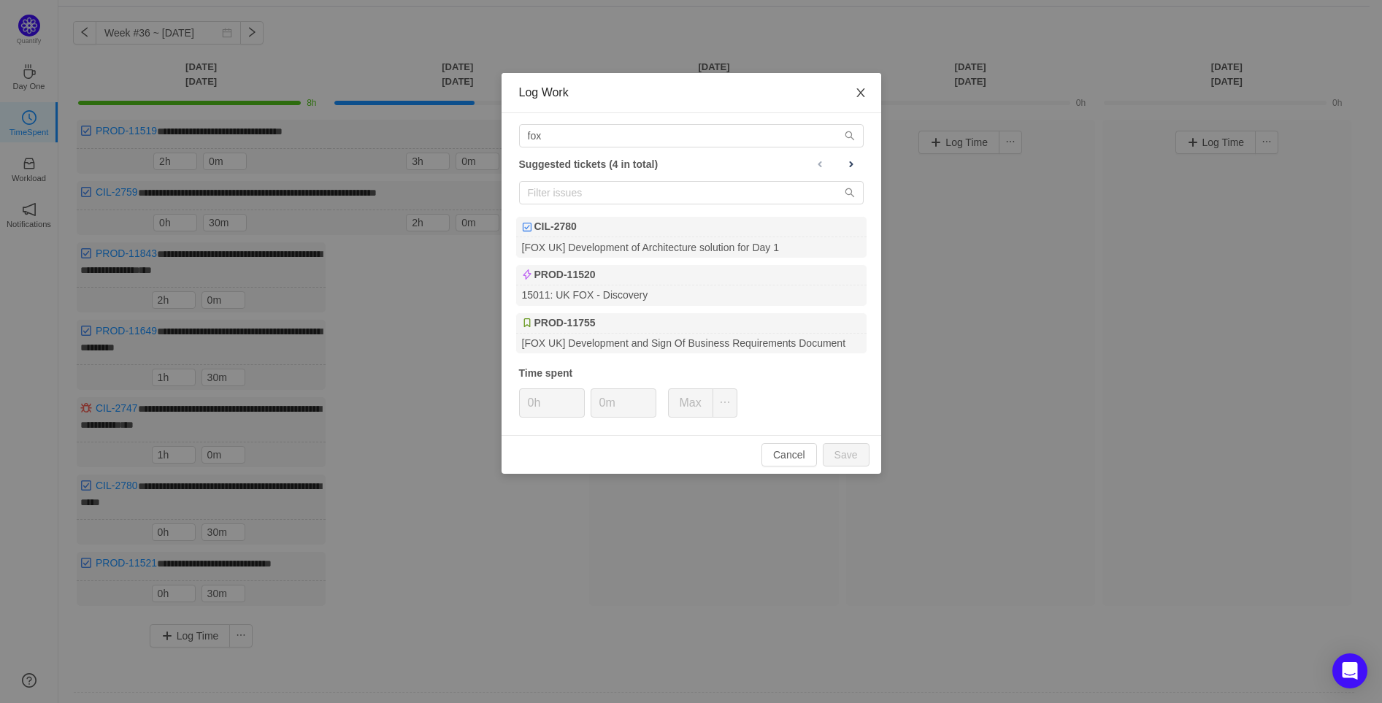
click at [865, 95] on icon "icon: close" at bounding box center [861, 93] width 12 height 12
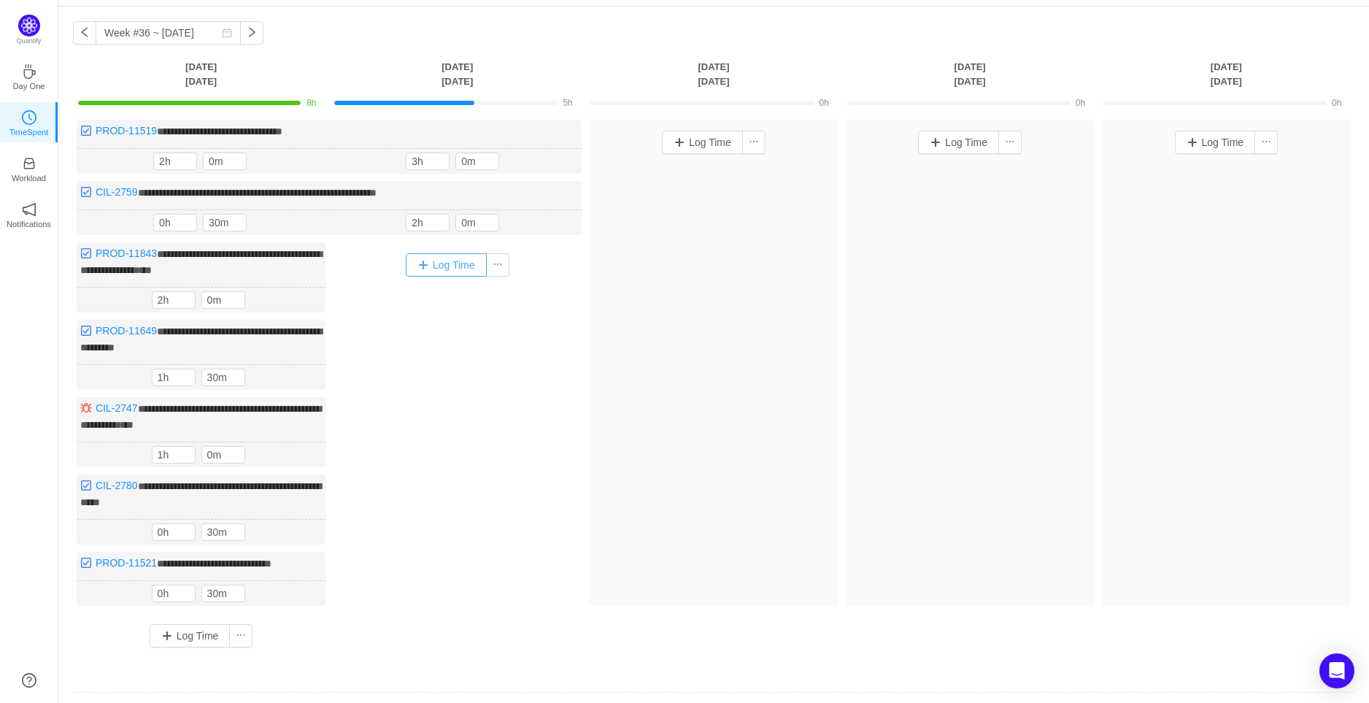
click at [432, 265] on button "Log Time" at bounding box center [446, 264] width 81 height 23
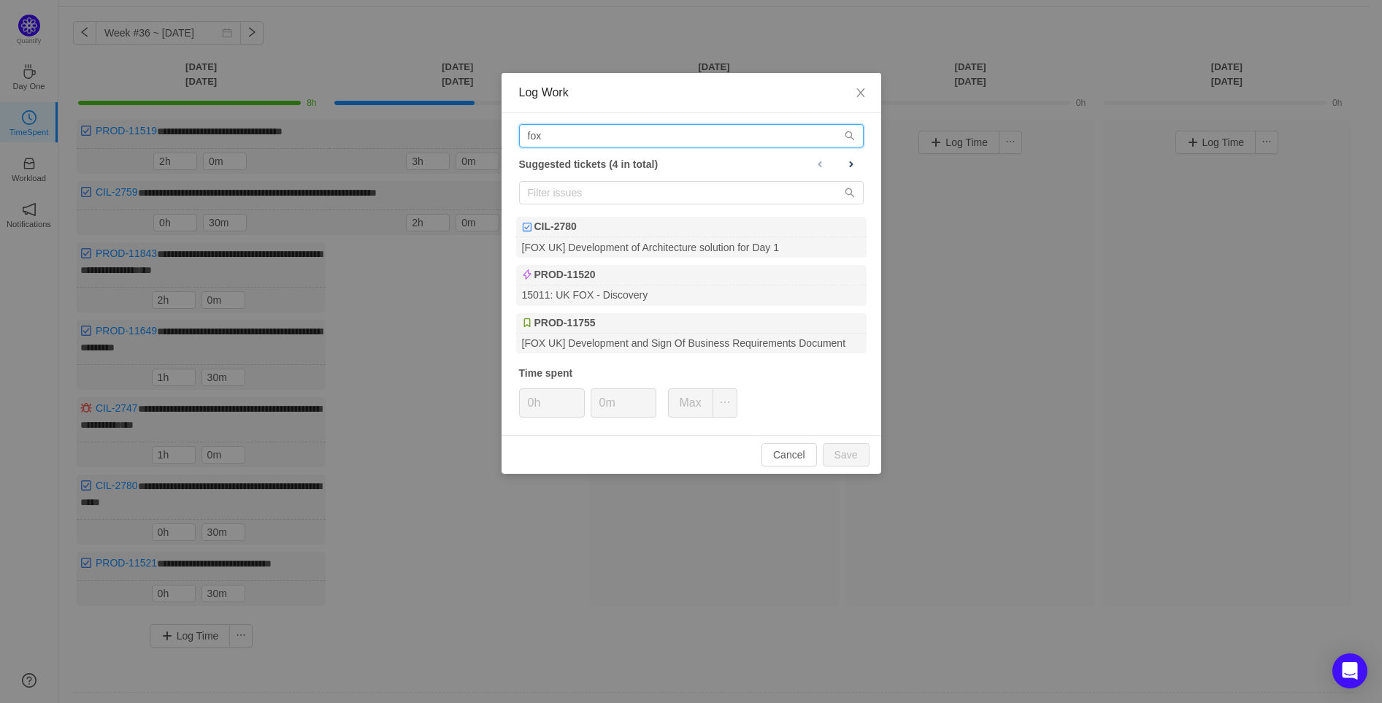
drag, startPoint x: 609, startPoint y: 134, endPoint x: 445, endPoint y: 133, distance: 163.5
click at [445, 133] on div "Log Work fox Suggested tickets (4 in total) CIL-2780 [FOX UK] Development of Ar…" at bounding box center [691, 351] width 1382 height 703
paste input "[URL][DOMAIN_NAME]"
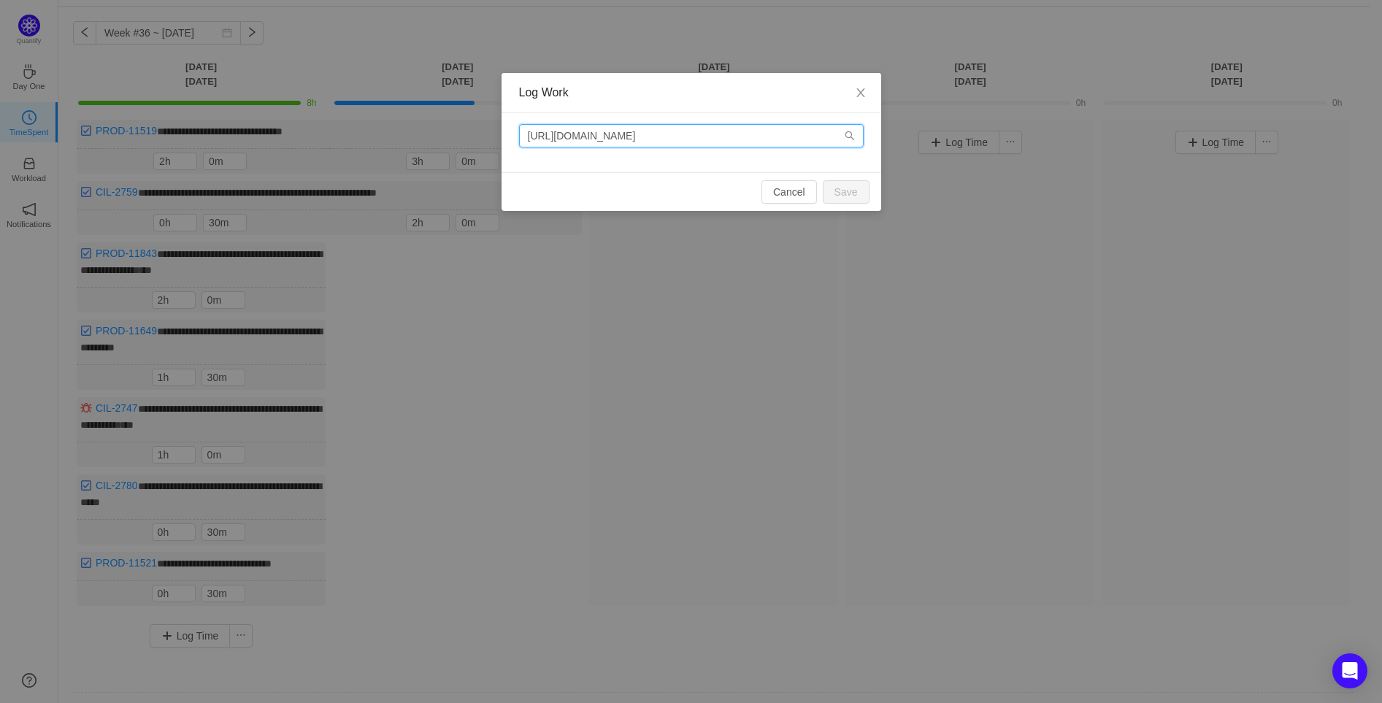
drag, startPoint x: 704, startPoint y: 136, endPoint x: 279, endPoint y: 169, distance: 426.0
click at [279, 169] on div "Log Work [URL][DOMAIN_NAME] Cancel Save" at bounding box center [691, 351] width 1382 height 703
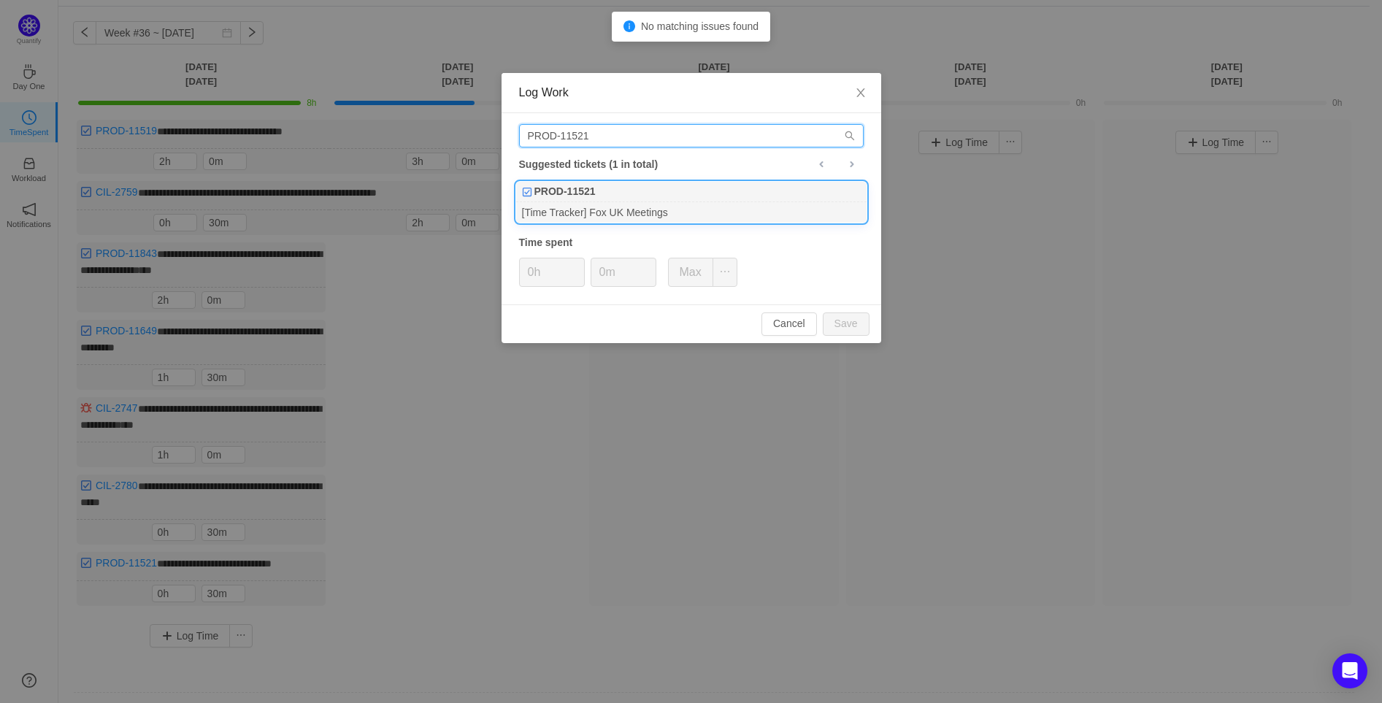
type input "PROD-11521"
click at [709, 214] on div "[Time Tracker] Fox UK Meetings" at bounding box center [691, 212] width 350 height 20
click at [577, 261] on span "Increase Value" at bounding box center [576, 266] width 15 height 17
click at [854, 317] on button "Save" at bounding box center [846, 323] width 47 height 23
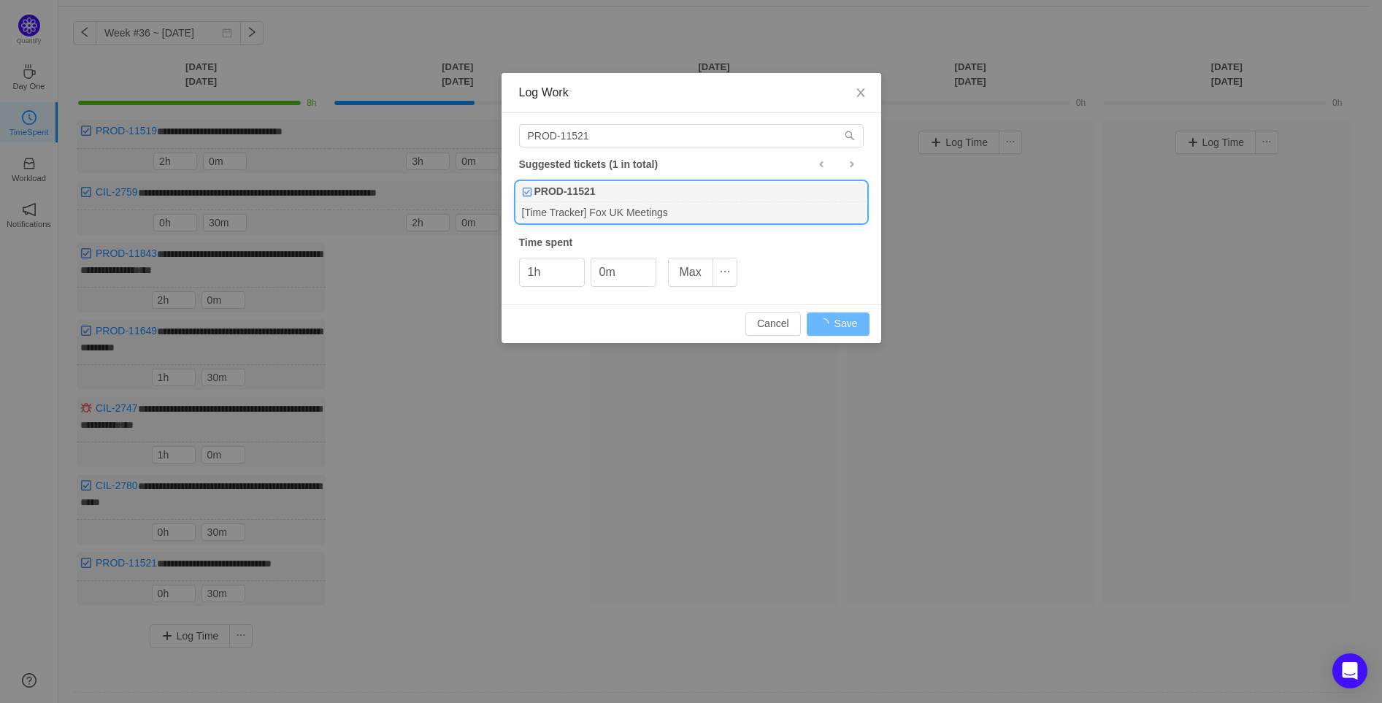
type input "0h"
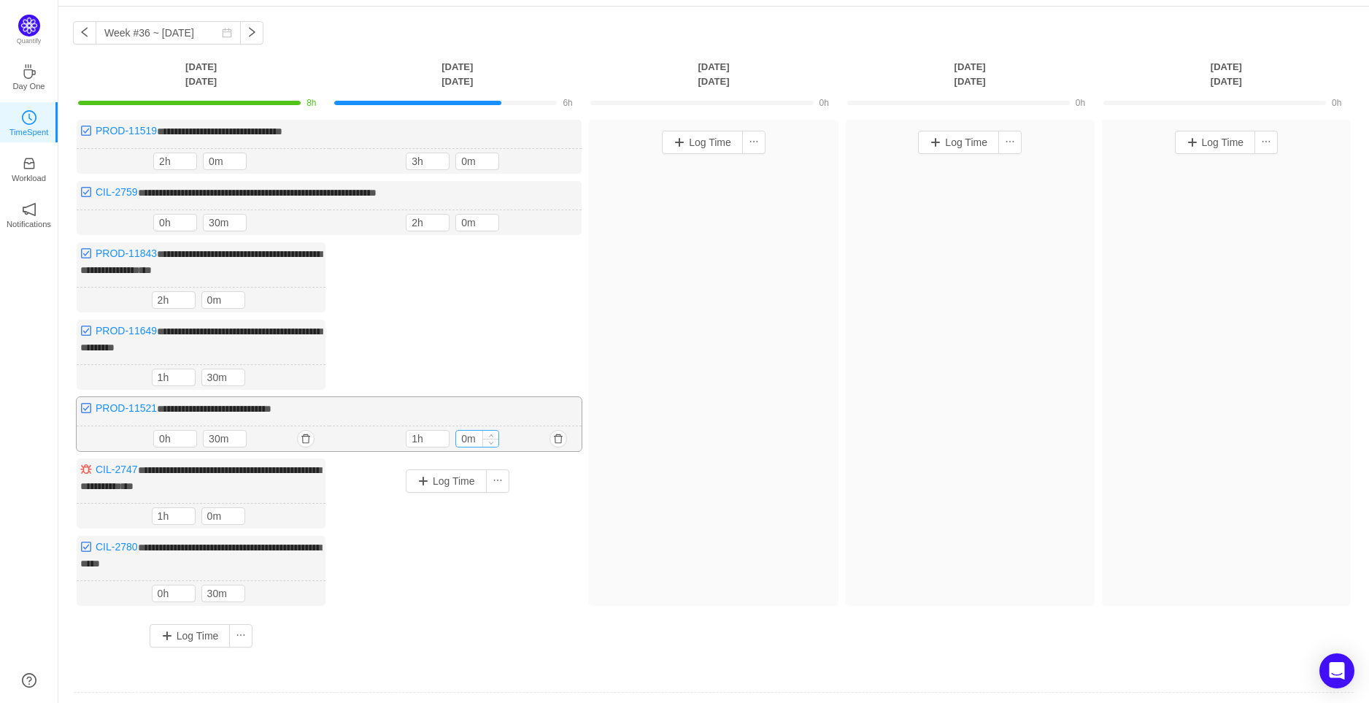
click at [463, 431] on input "0m" at bounding box center [477, 439] width 42 height 16
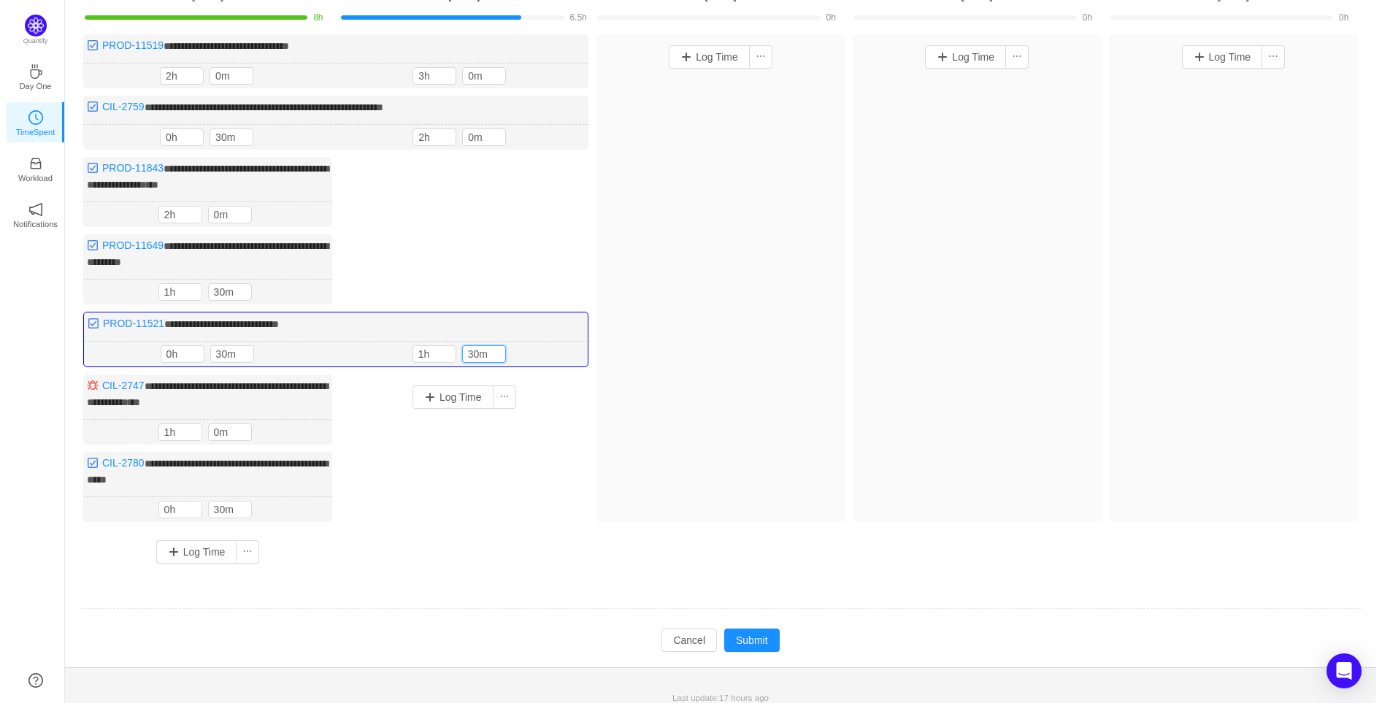
scroll to position [135, 0]
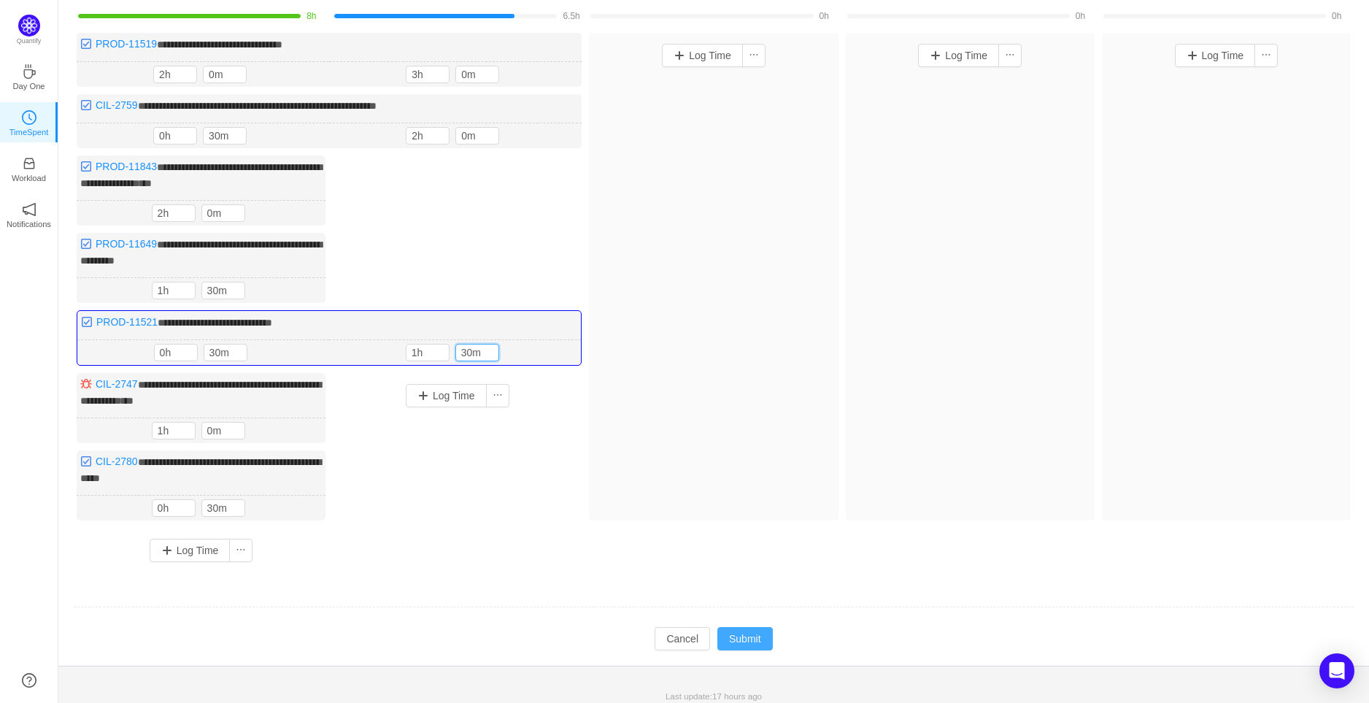
type input "30m"
click at [753, 627] on button "Submit" at bounding box center [745, 638] width 55 height 23
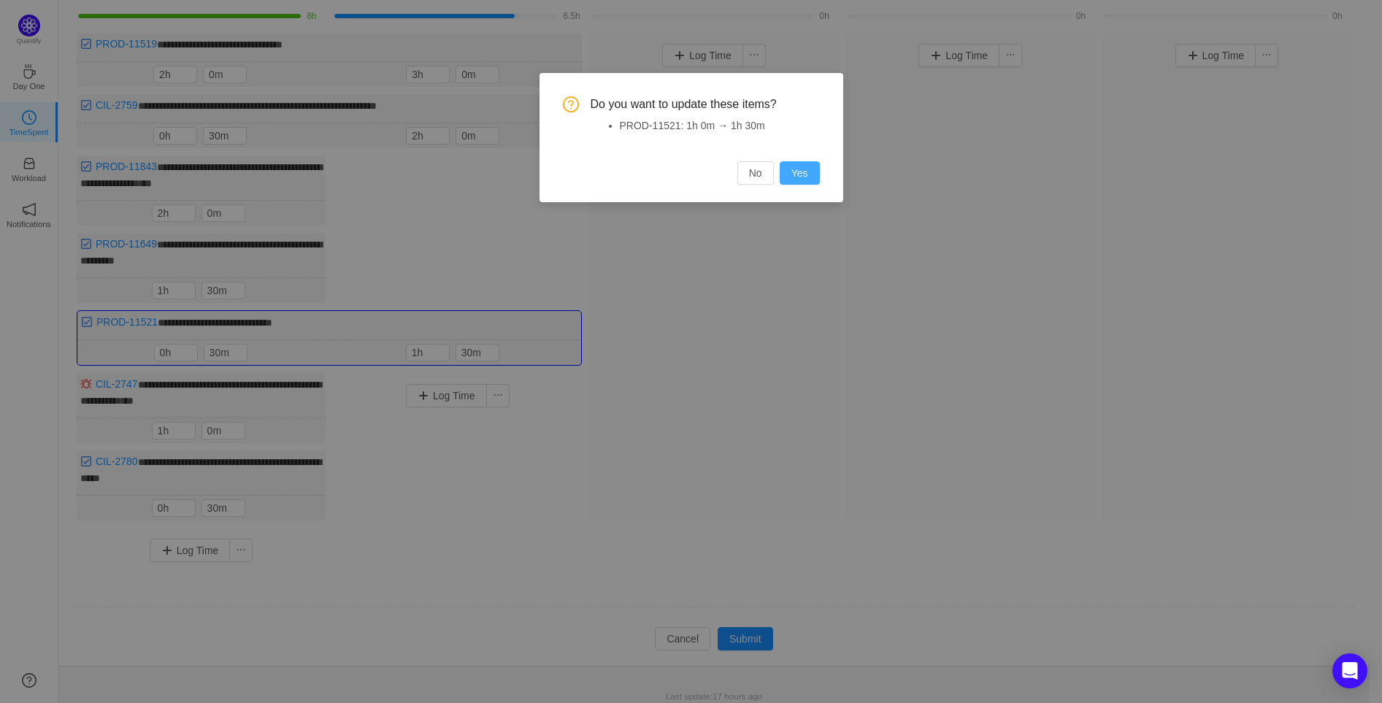
click at [807, 167] on button "Yes" at bounding box center [800, 172] width 40 height 23
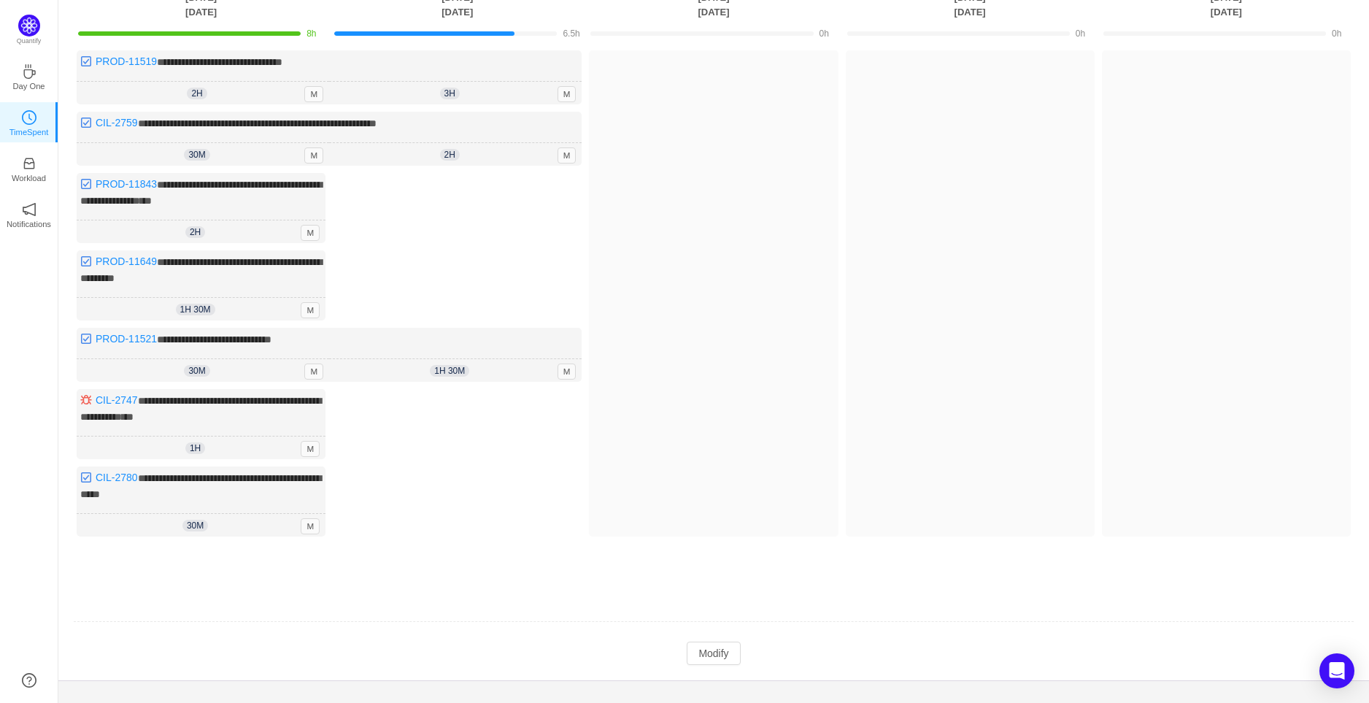
scroll to position [132, 0]
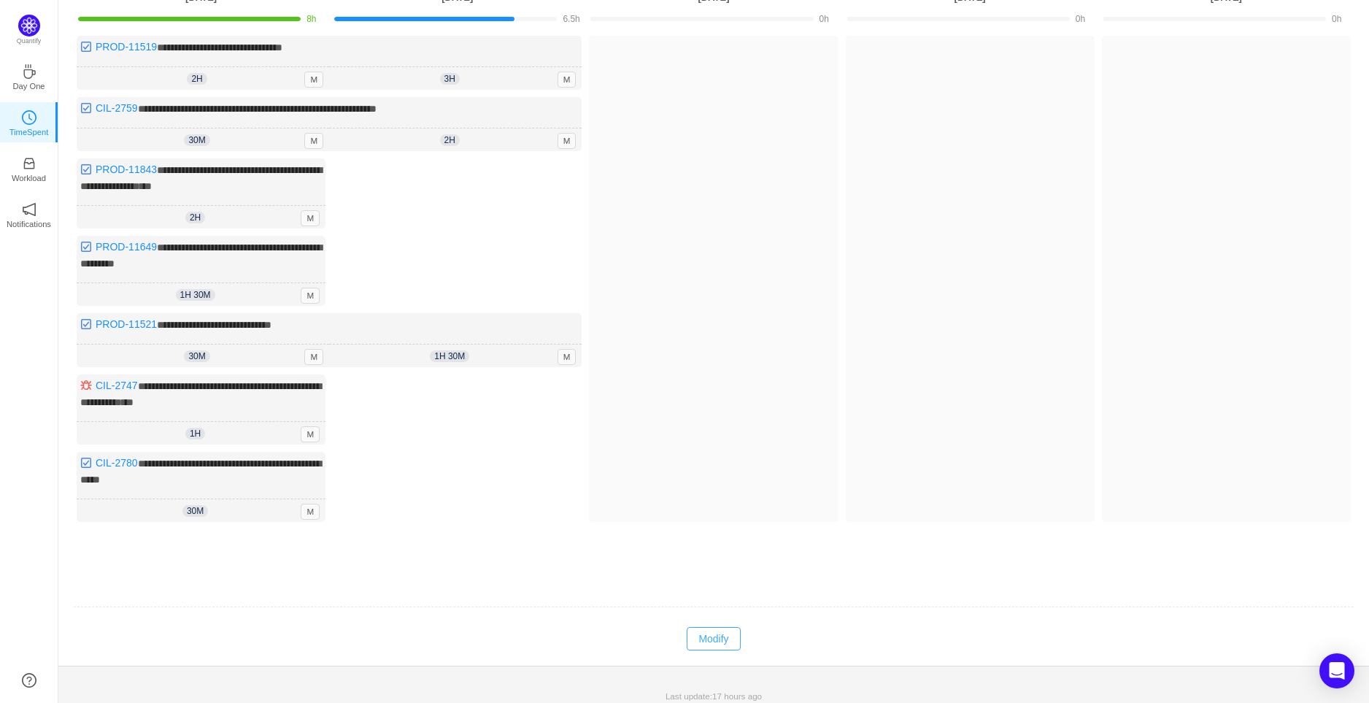
drag, startPoint x: 730, startPoint y: 626, endPoint x: 597, endPoint y: 457, distance: 214.7
click at [730, 627] on button "Modify" at bounding box center [713, 638] width 53 height 23
click at [461, 75] on input "0m" at bounding box center [477, 77] width 42 height 16
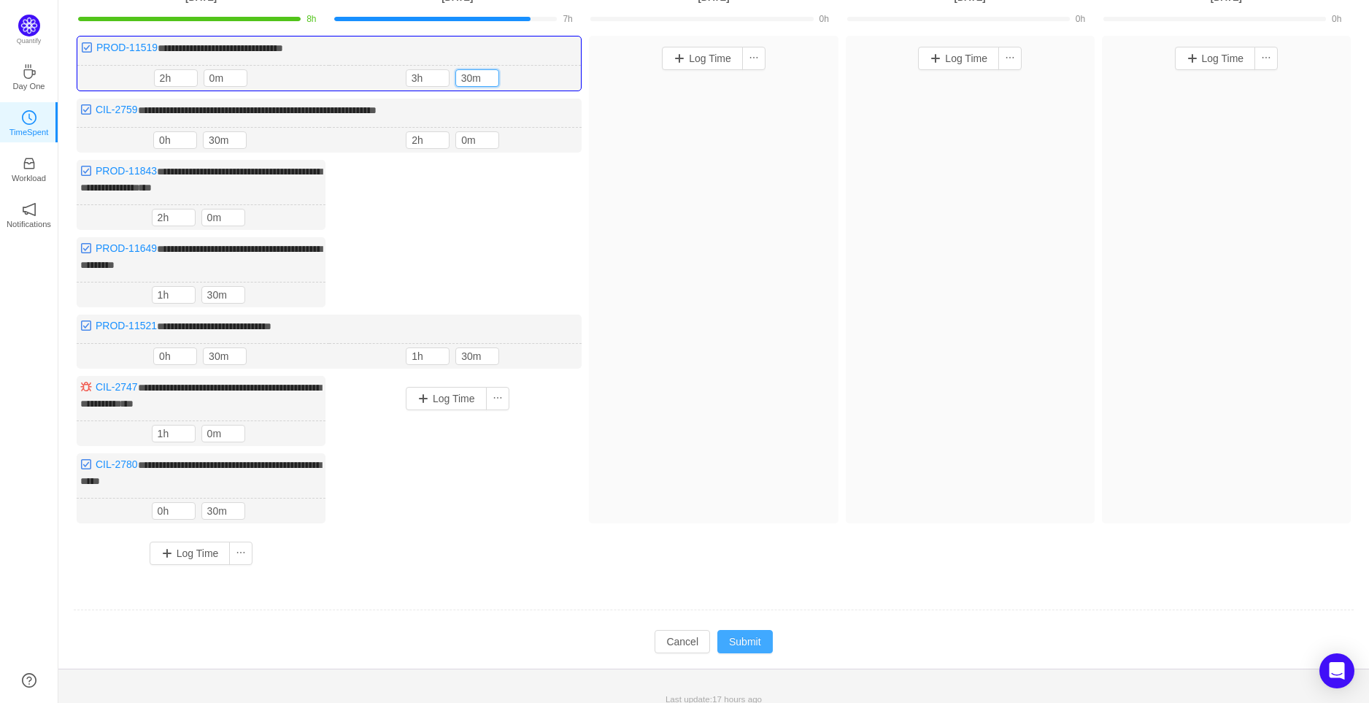
type input "30m"
click at [752, 630] on button "Submit" at bounding box center [745, 641] width 55 height 23
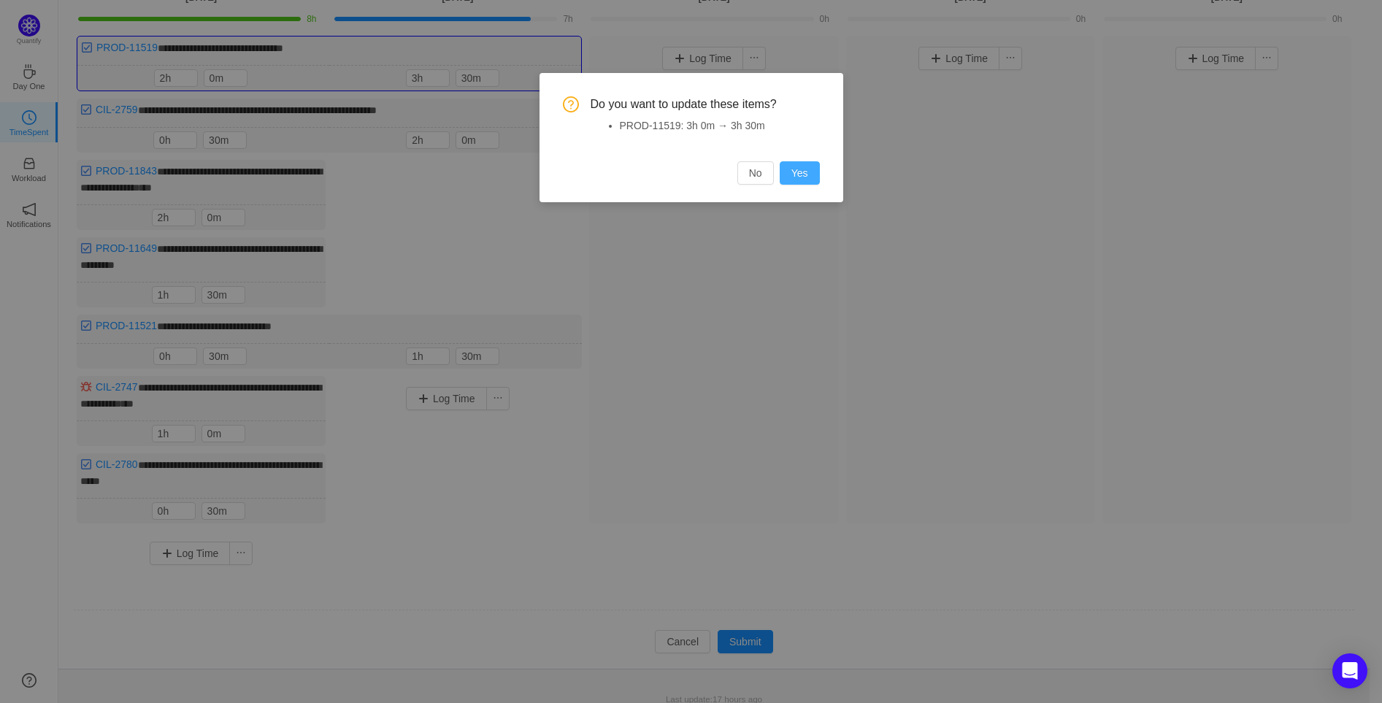
click at [796, 174] on button "Yes" at bounding box center [800, 172] width 40 height 23
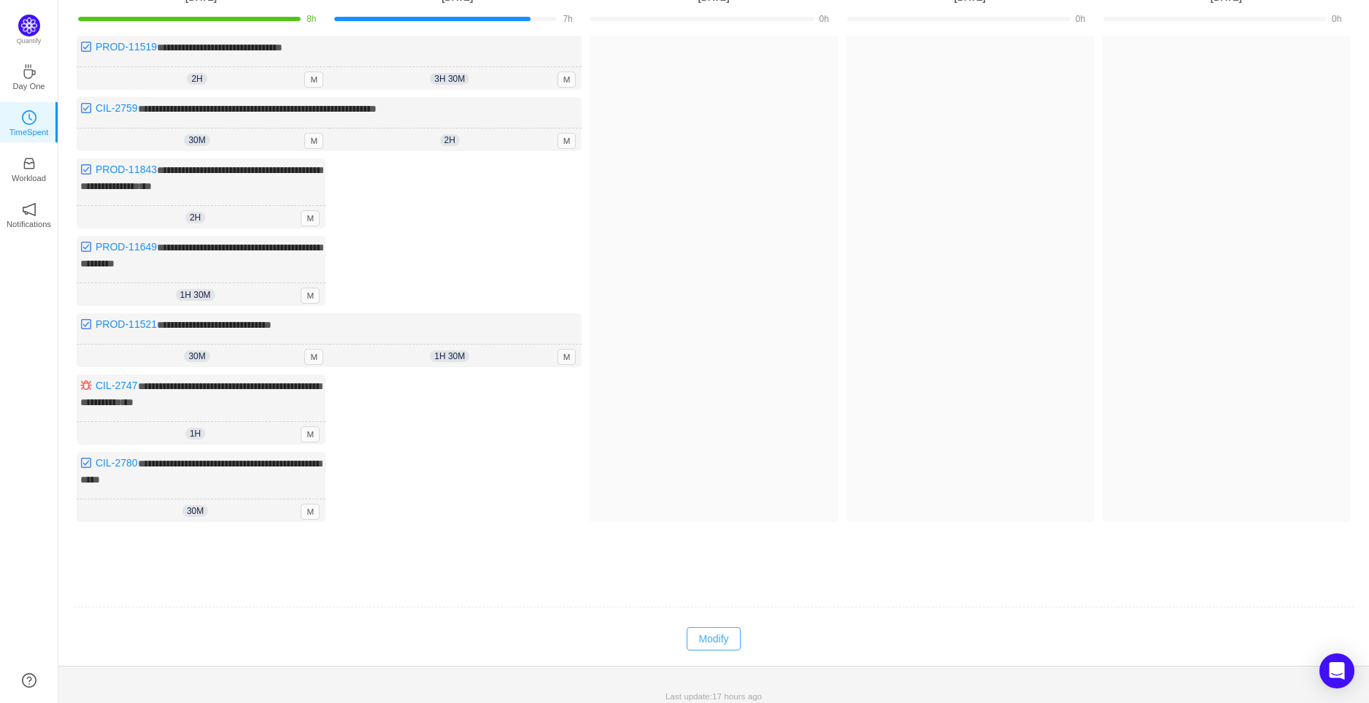
click at [712, 636] on button "Modify" at bounding box center [713, 638] width 53 height 23
click at [428, 399] on button "Log Time" at bounding box center [446, 396] width 81 height 23
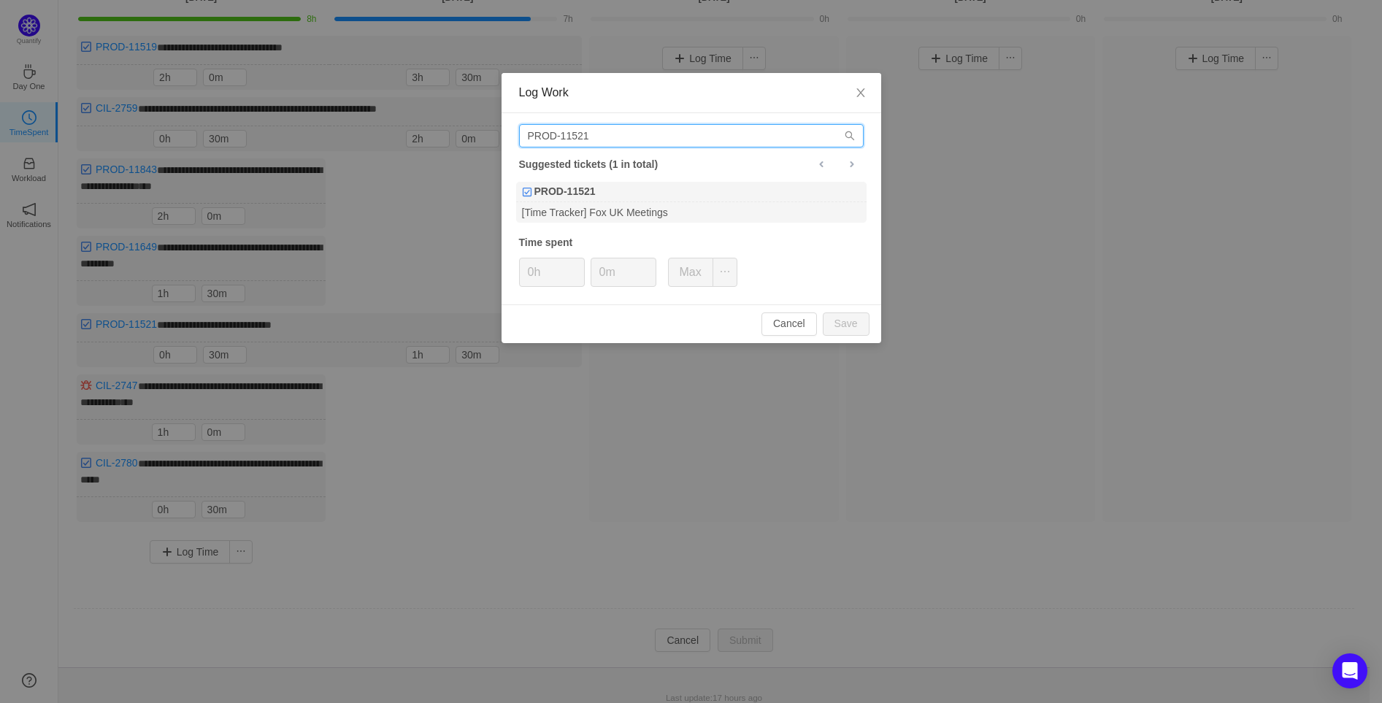
drag, startPoint x: 599, startPoint y: 133, endPoint x: 497, endPoint y: 128, distance: 101.6
click at [497, 128] on div "Log Work PROD-11521 Suggested tickets (1 in total) PROD-11521 [Time Tracker] Fo…" at bounding box center [691, 351] width 1382 height 703
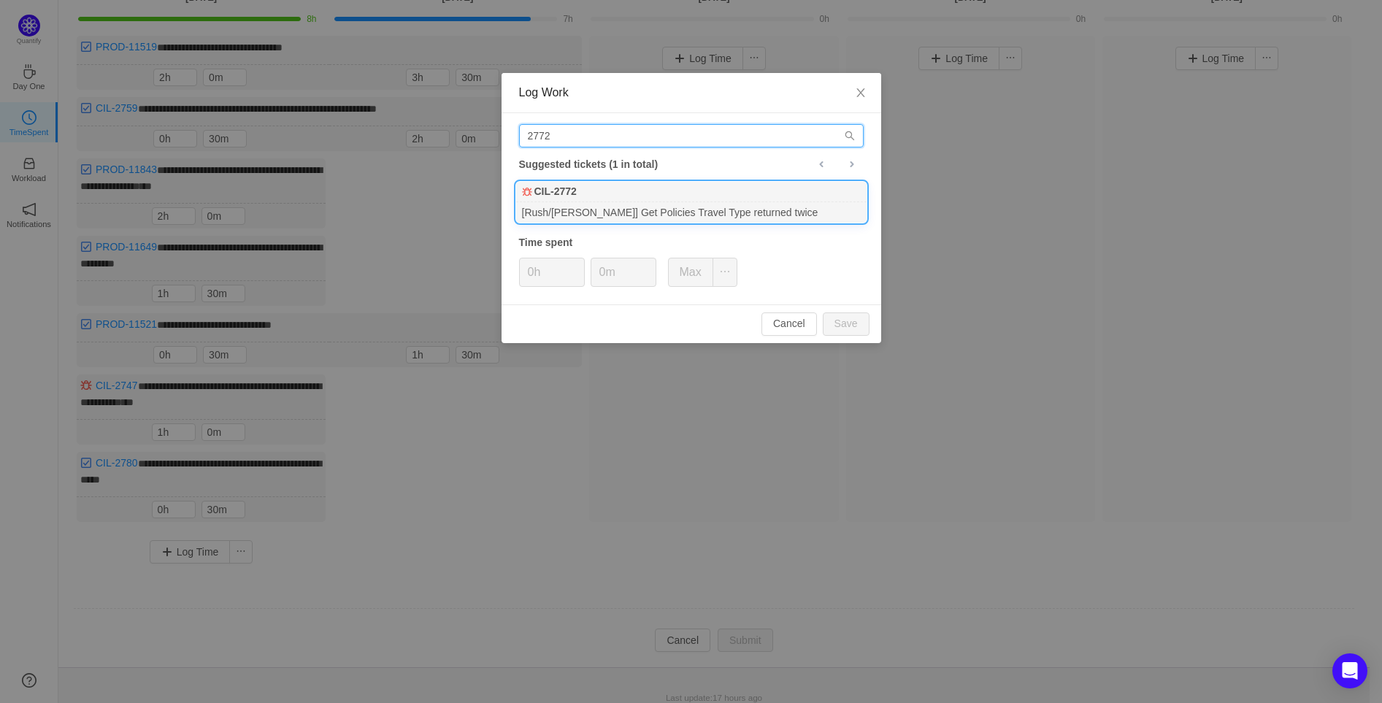
type input "2772"
click at [672, 207] on div "[Rush/[PERSON_NAME]] Get Policies Travel Type returned twice" at bounding box center [691, 212] width 350 height 20
click at [595, 275] on input "0m" at bounding box center [623, 272] width 64 height 28
click at [858, 326] on button "Save" at bounding box center [846, 323] width 47 height 23
type input "0m"
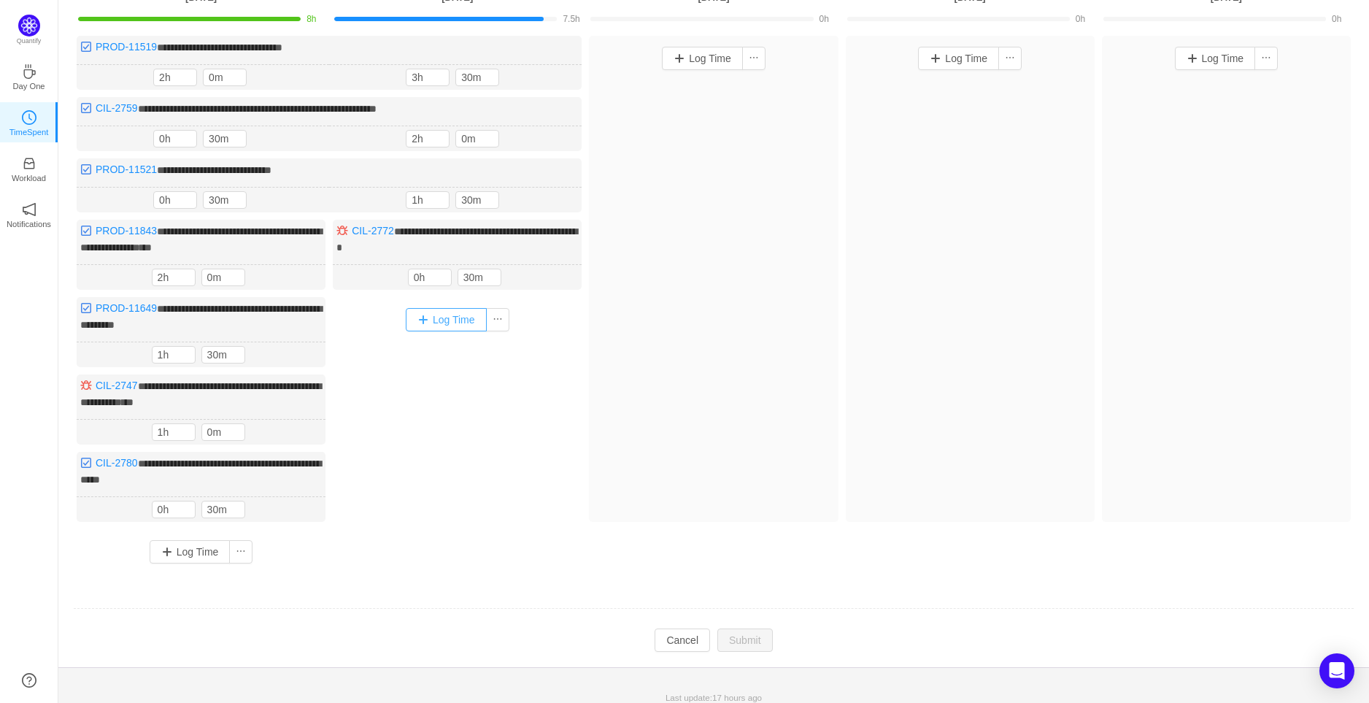
click at [461, 313] on button "Log Time" at bounding box center [446, 319] width 81 height 23
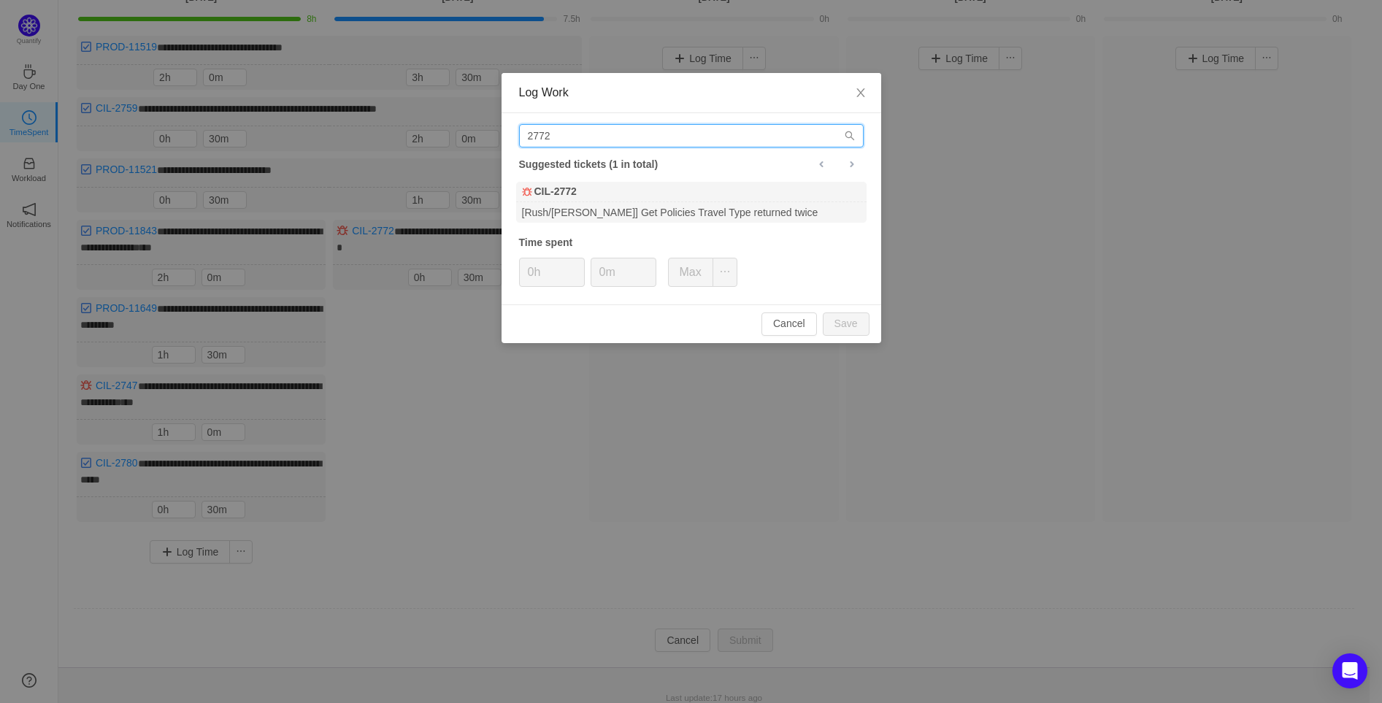
drag, startPoint x: 616, startPoint y: 142, endPoint x: 474, endPoint y: 144, distance: 141.6
click at [474, 144] on div "Log Work 2772 Suggested tickets (1 in total) CIL-2772 [Rush/[PERSON_NAME]] Get …" at bounding box center [691, 351] width 1382 height 703
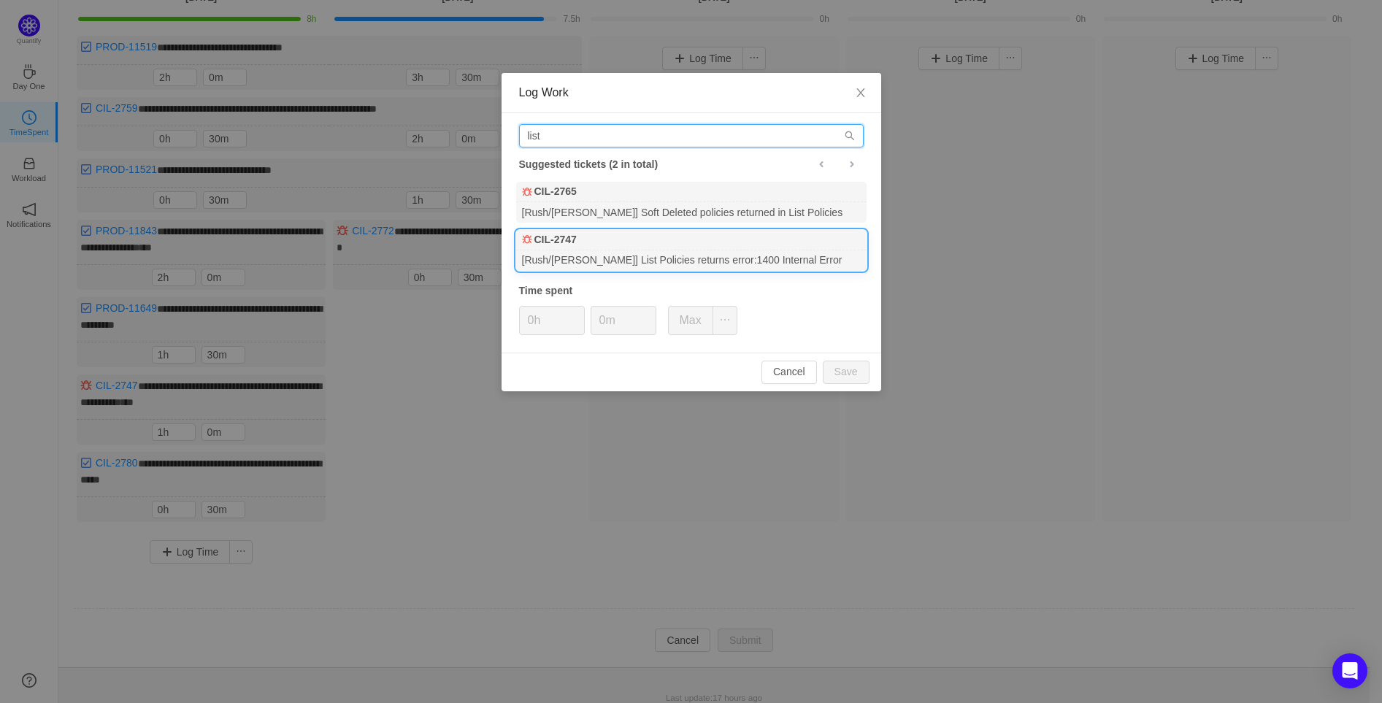
type input "list"
click at [651, 247] on div "CIL-2747" at bounding box center [691, 240] width 350 height 20
click at [579, 312] on span "Increase Value" at bounding box center [576, 315] width 15 height 17
click at [845, 378] on button "Save" at bounding box center [846, 372] width 47 height 23
type input "0h"
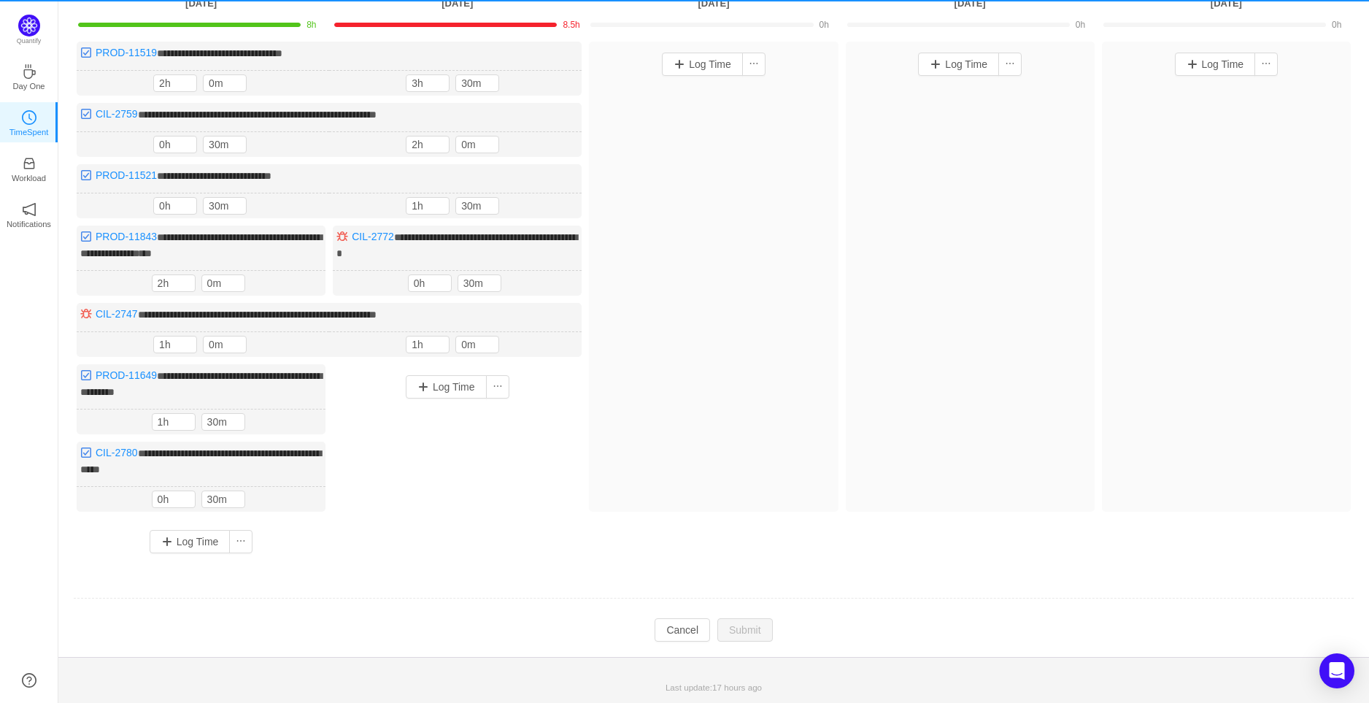
scroll to position [118, 0]
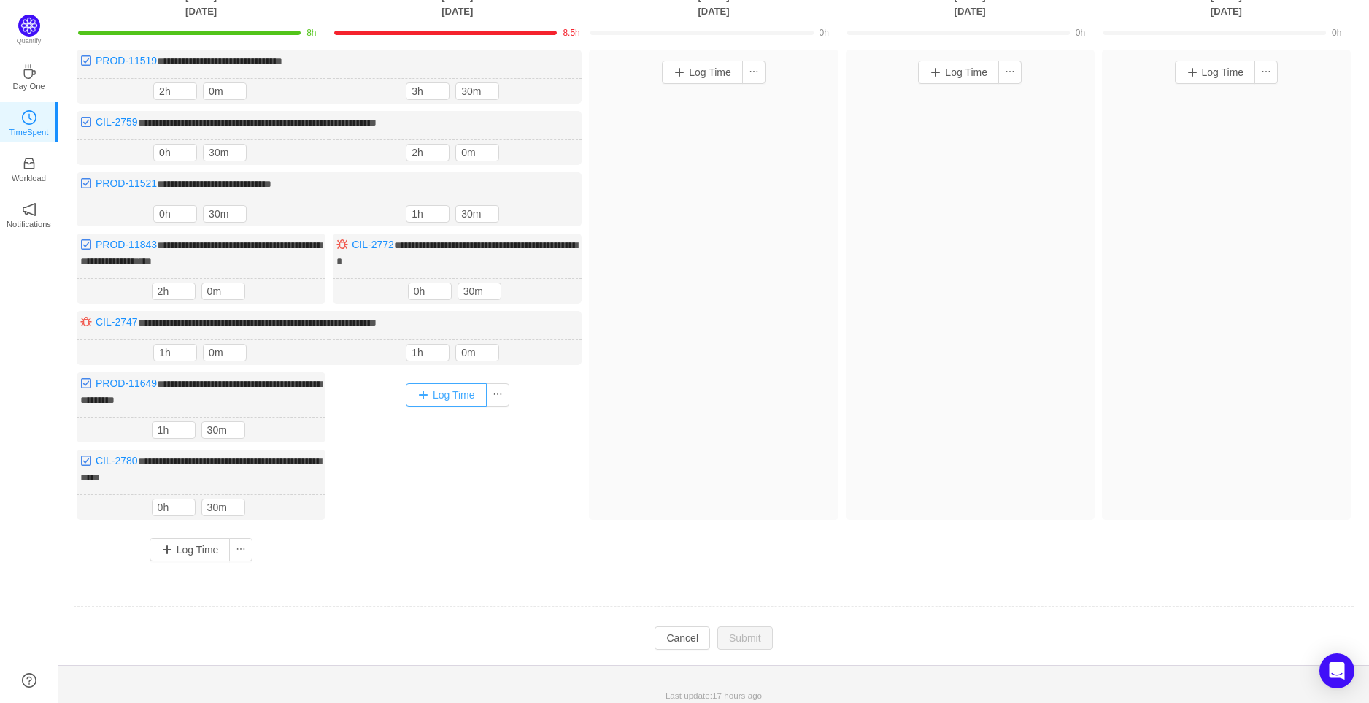
click at [448, 383] on button "Log Time" at bounding box center [446, 394] width 81 height 23
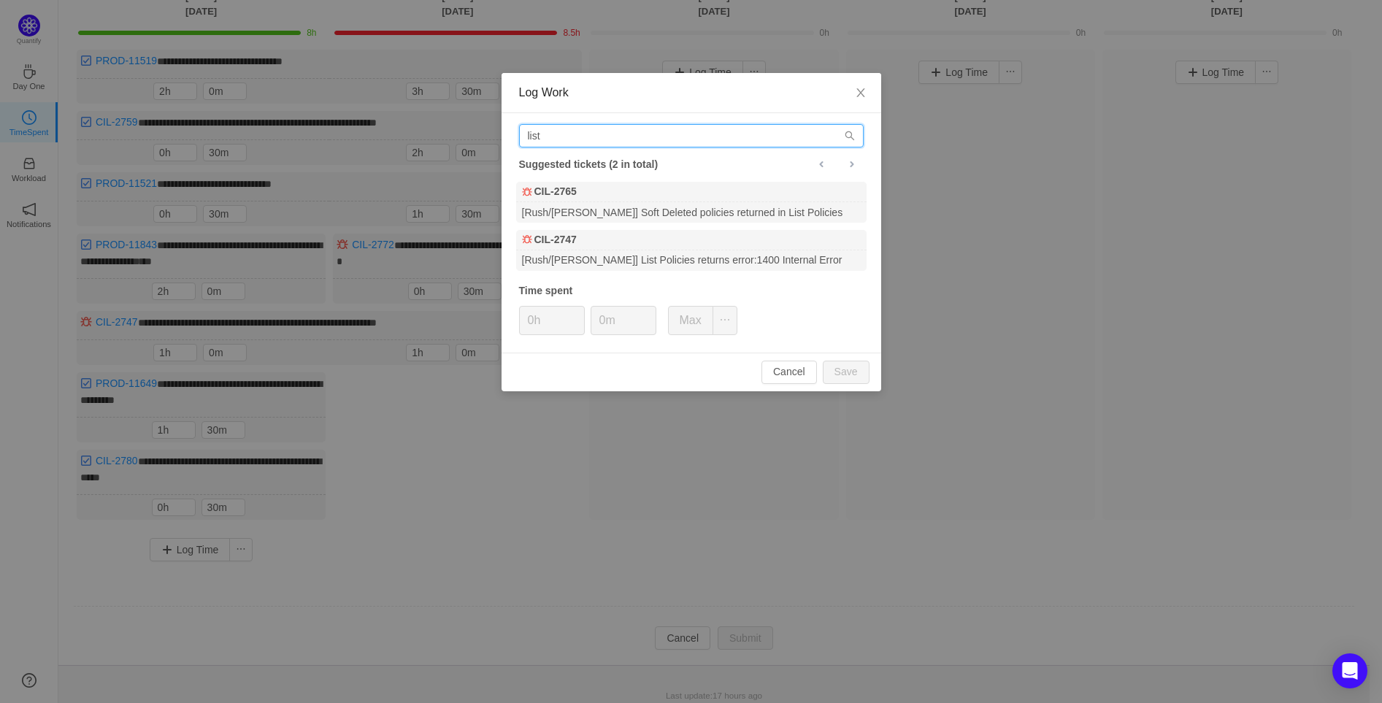
drag, startPoint x: 609, startPoint y: 134, endPoint x: 445, endPoint y: 143, distance: 163.8
click at [445, 143] on div "Log Work list Suggested tickets (2 in total) CIL-2765 [Rush/[PERSON_NAME]] Soft…" at bounding box center [691, 351] width 1382 height 703
paste input "[URL][DOMAIN_NAME]"
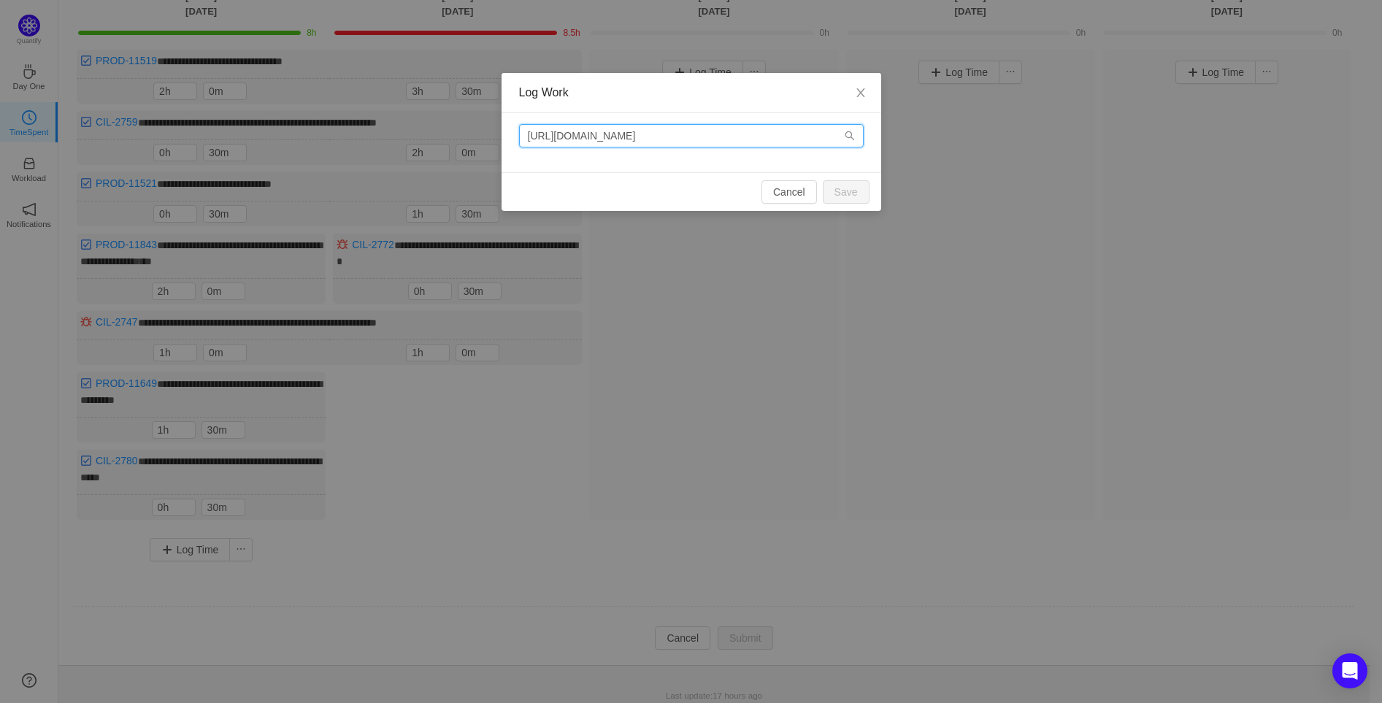
drag, startPoint x: 701, startPoint y: 136, endPoint x: 325, endPoint y: 158, distance: 377.2
click at [325, 158] on div "Log Work [URL][DOMAIN_NAME] Cancel Save" at bounding box center [691, 351] width 1382 height 703
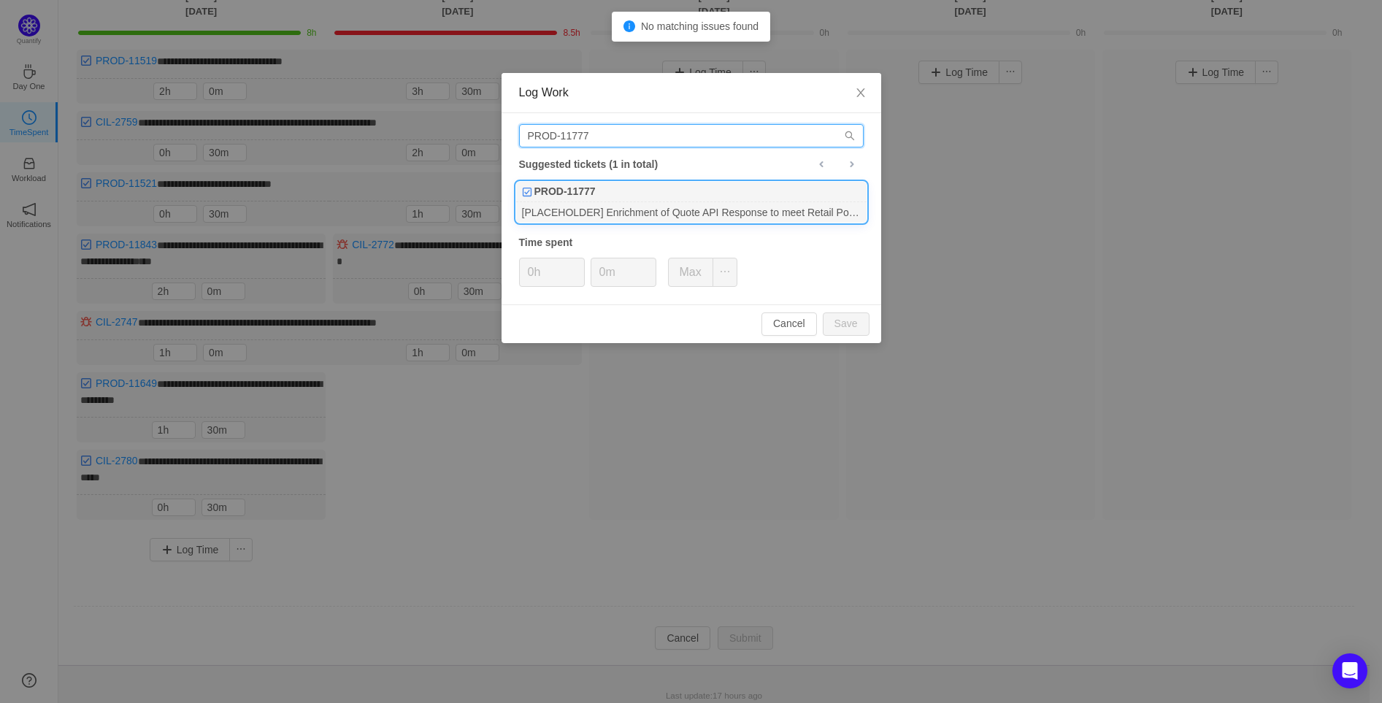
type input "PROD-11777"
click at [655, 197] on div "PROD-11777" at bounding box center [691, 192] width 350 height 20
click at [599, 273] on input "0m" at bounding box center [623, 272] width 64 height 28
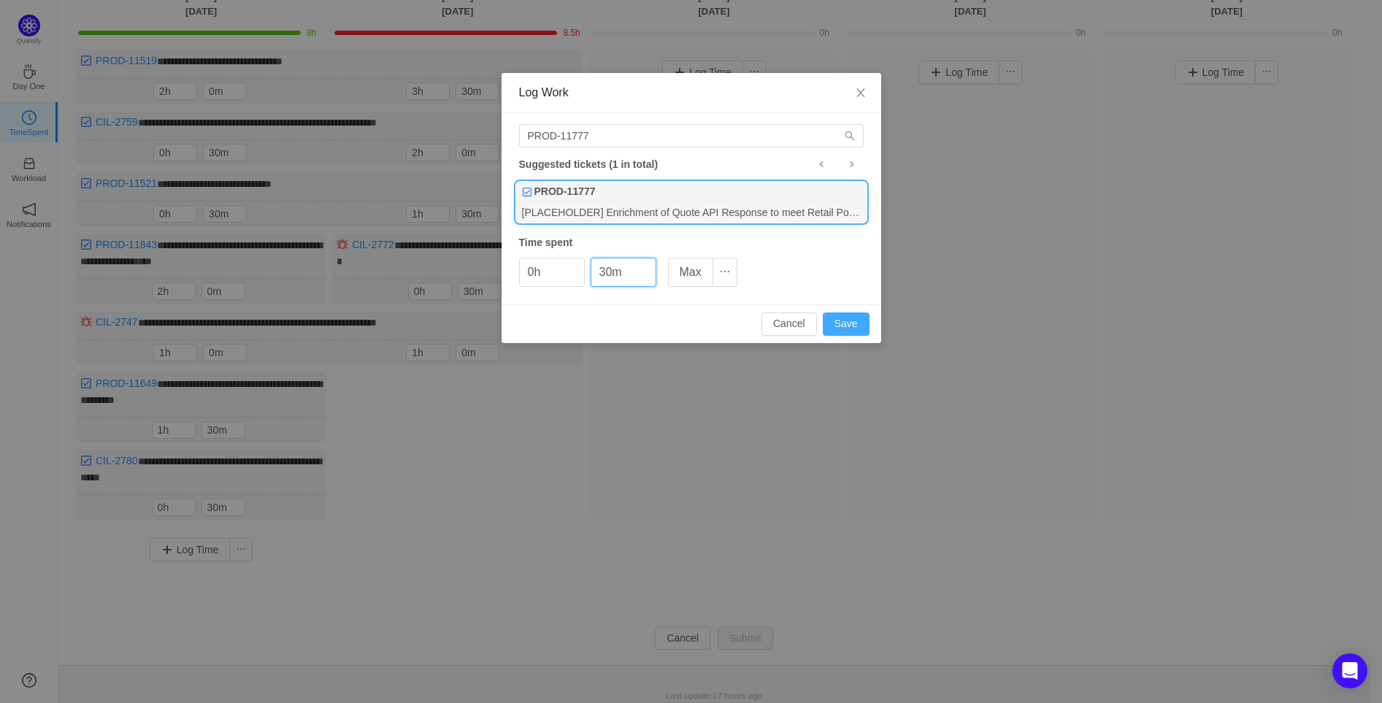
click at [843, 319] on button "Save" at bounding box center [846, 323] width 47 height 23
type input "0m"
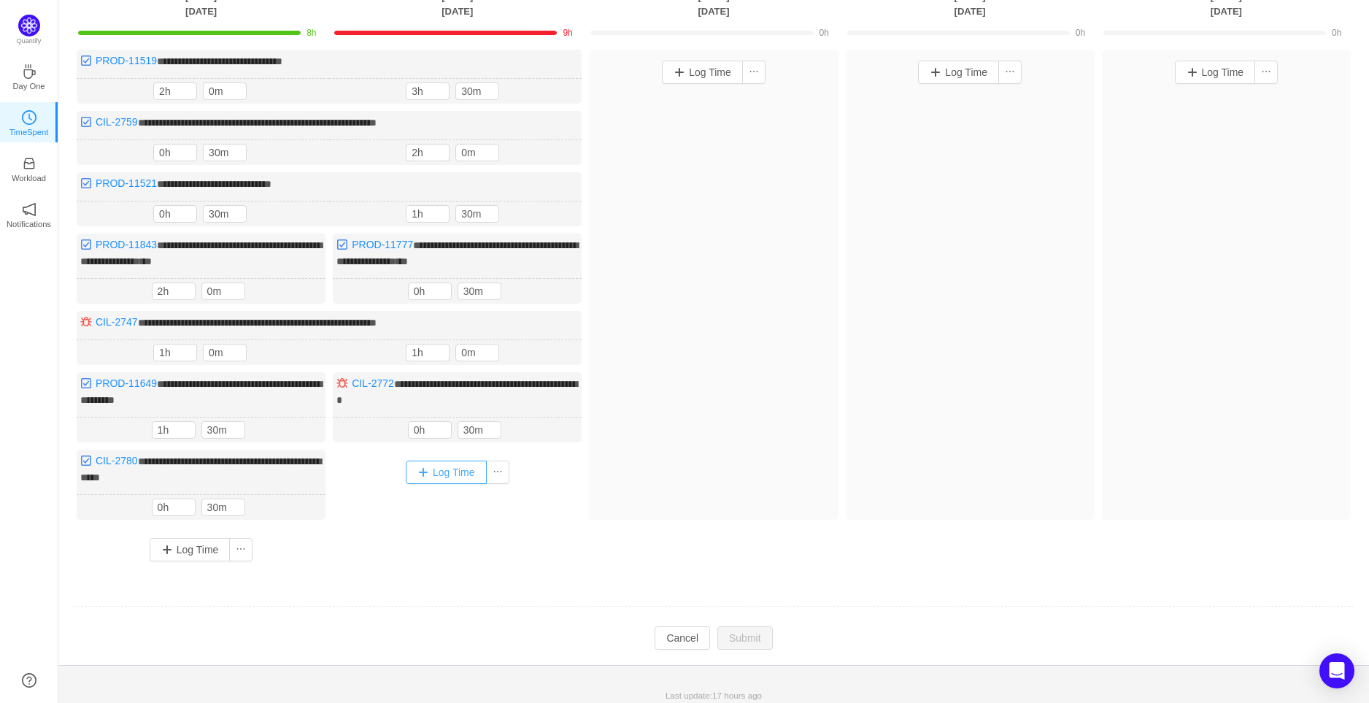
click at [436, 470] on button "Log Time" at bounding box center [446, 472] width 81 height 23
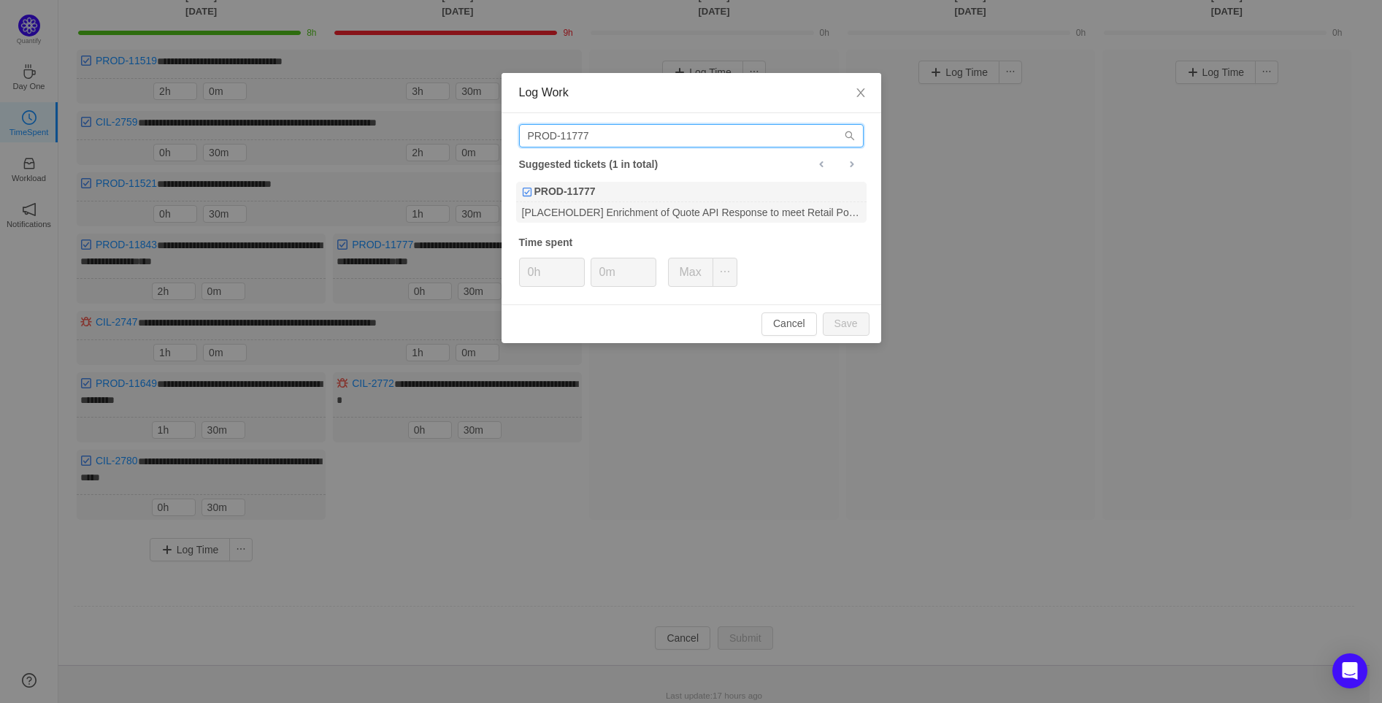
drag, startPoint x: 617, startPoint y: 140, endPoint x: 418, endPoint y: 137, distance: 199.3
click at [418, 137] on div "Log Work PROD-11777 Suggested tickets (1 in total) PROD-11777 [PLACEHOLDER] Enr…" at bounding box center [691, 351] width 1382 height 703
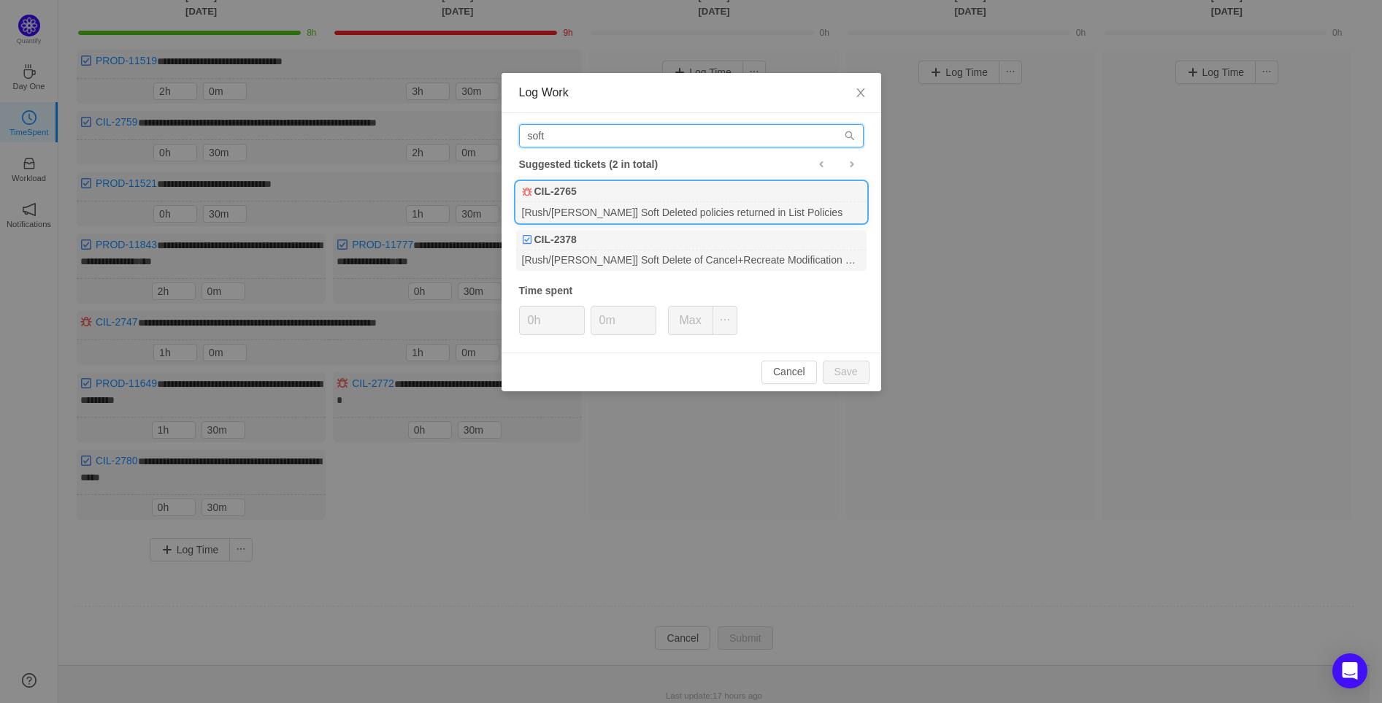
type input "soft"
click at [742, 199] on div "CIL-2765" at bounding box center [691, 192] width 350 height 20
click at [601, 323] on input "0m" at bounding box center [623, 321] width 64 height 28
click at [862, 374] on button "Save" at bounding box center [846, 372] width 47 height 23
type input "0m"
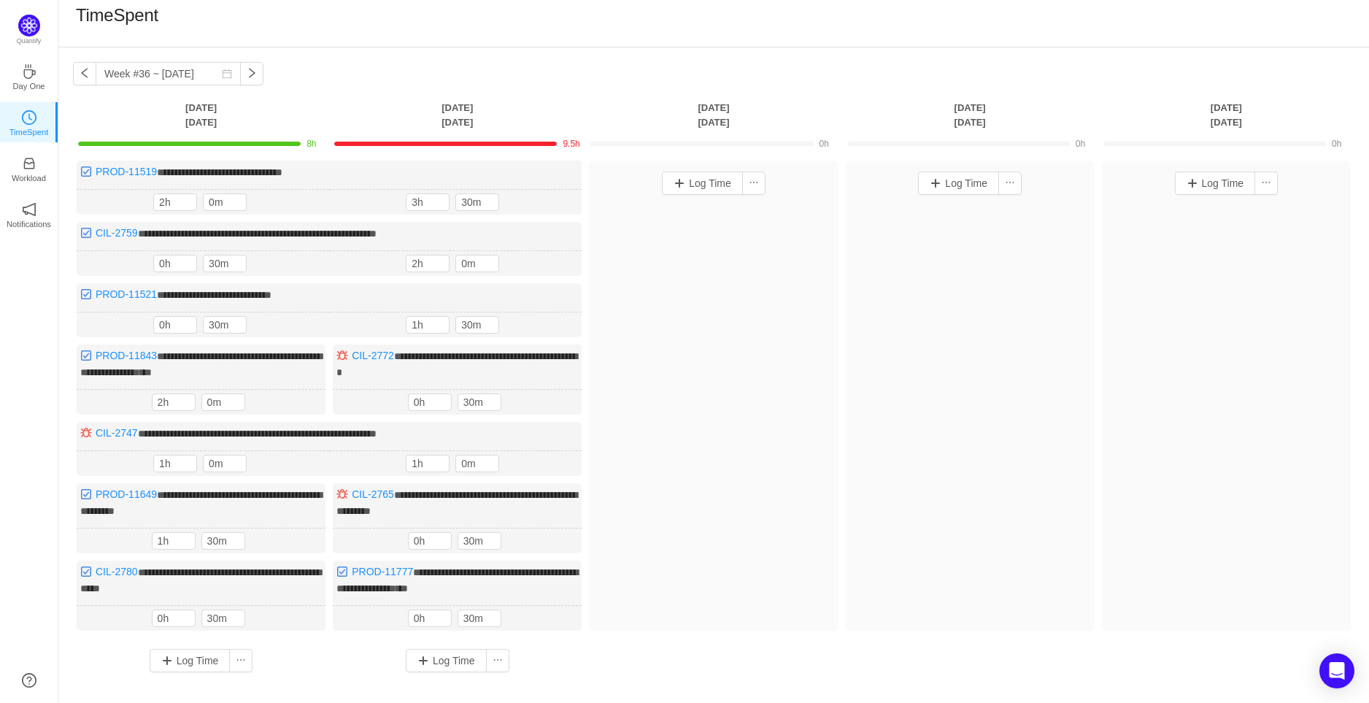
scroll to position [0, 0]
